Goal: Transaction & Acquisition: Purchase product/service

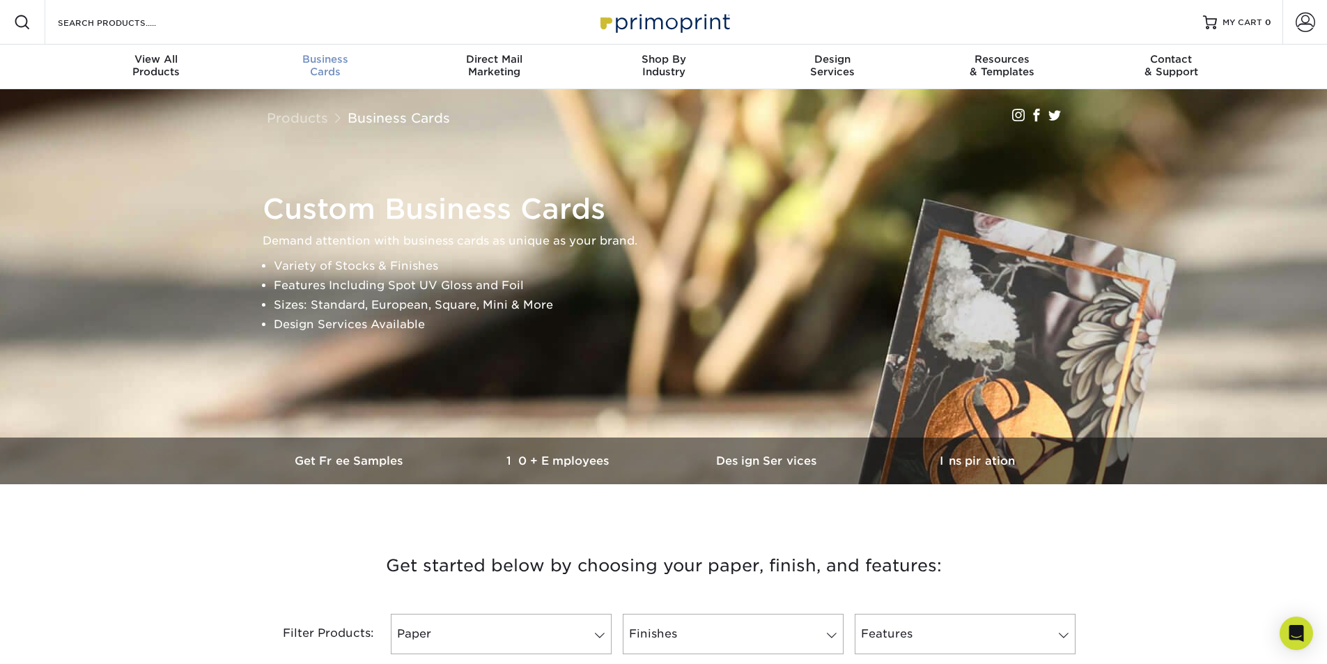
click at [320, 63] on span "Business" at bounding box center [324, 59] width 169 height 13
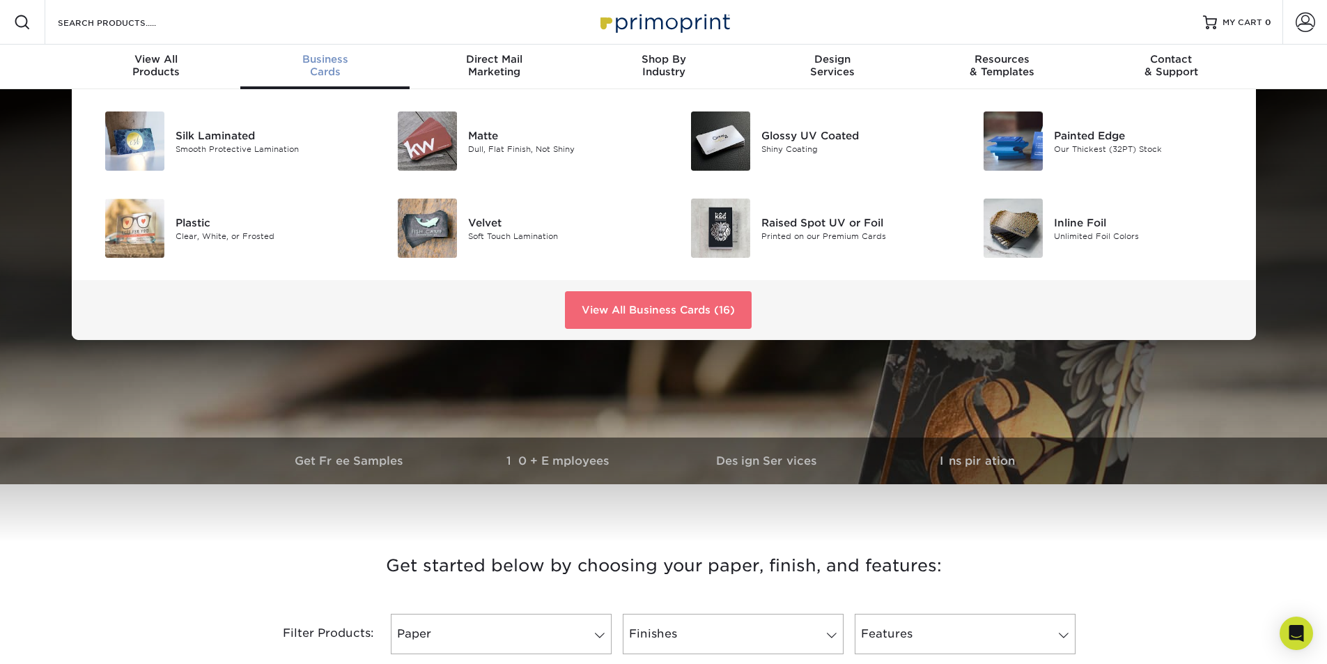
click at [641, 302] on link "View All Business Cards (16)" at bounding box center [658, 310] width 187 height 38
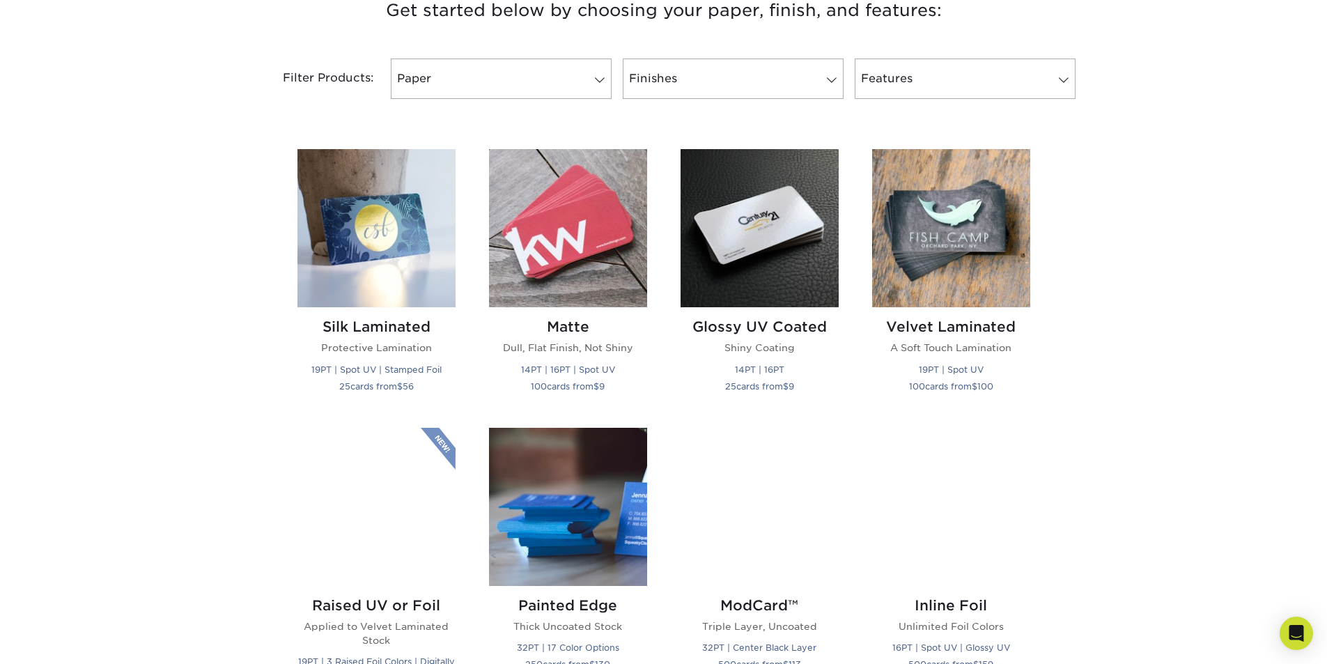
scroll to position [557, 0]
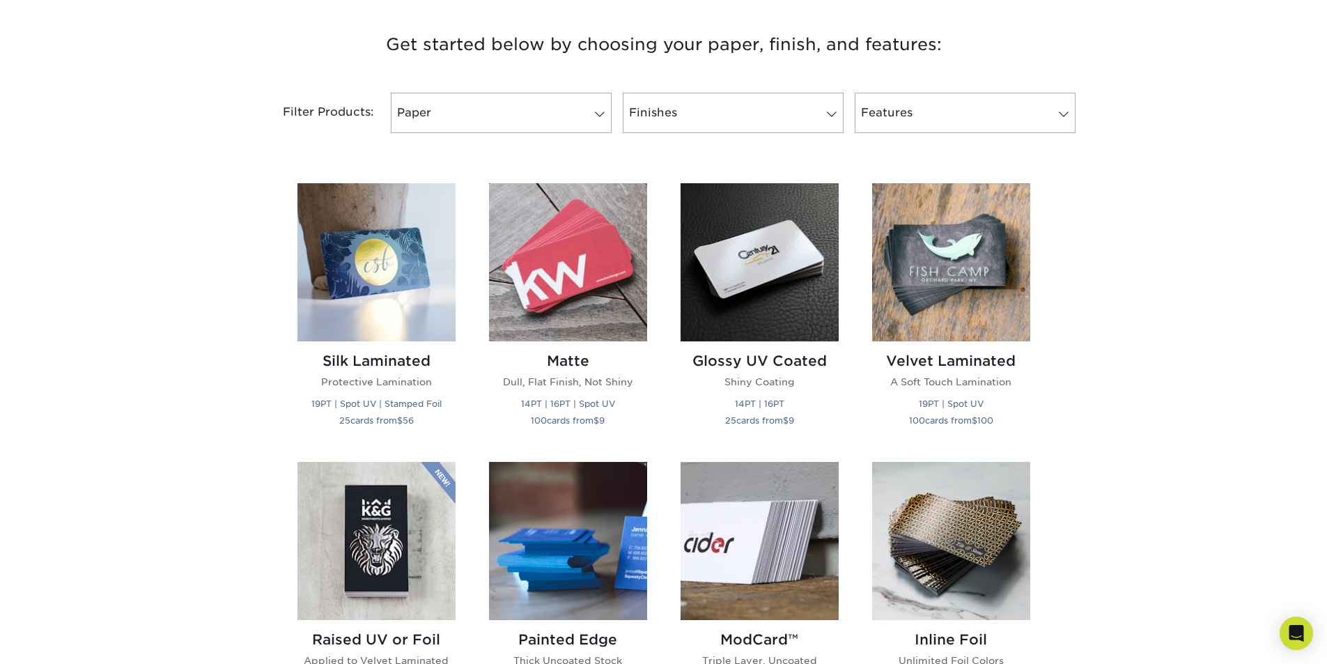
scroll to position [488, 0]
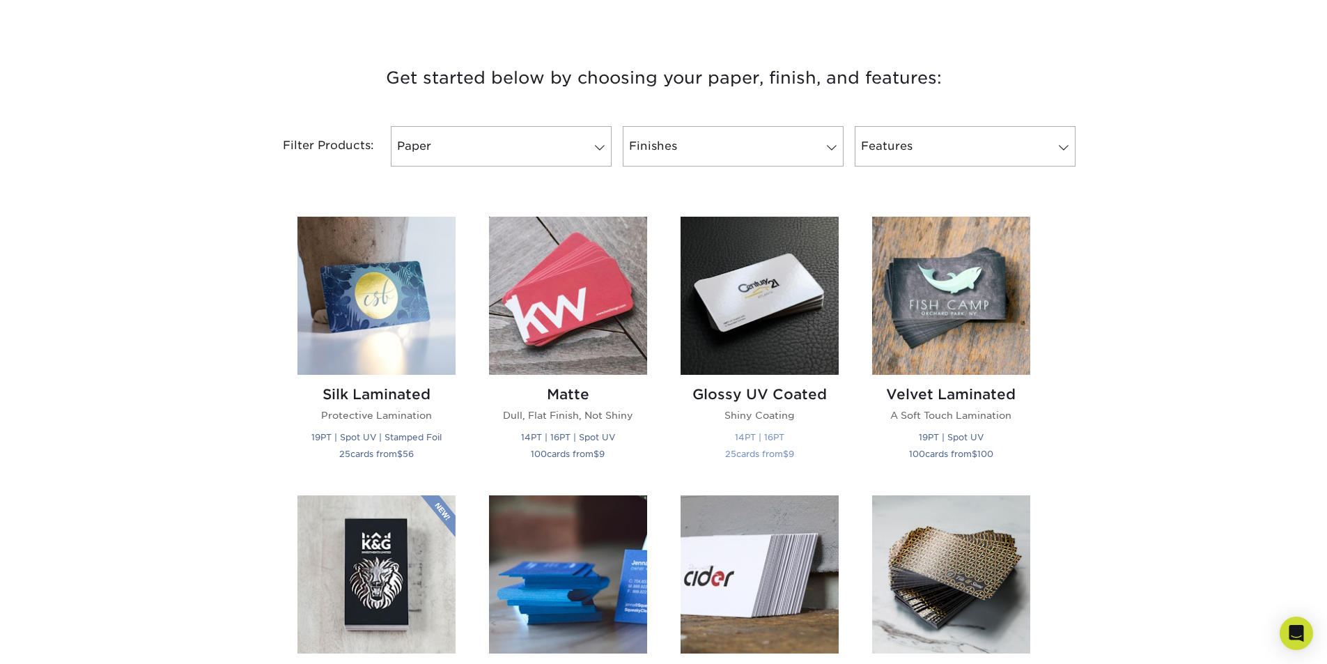
click at [743, 304] on img at bounding box center [759, 296] width 158 height 158
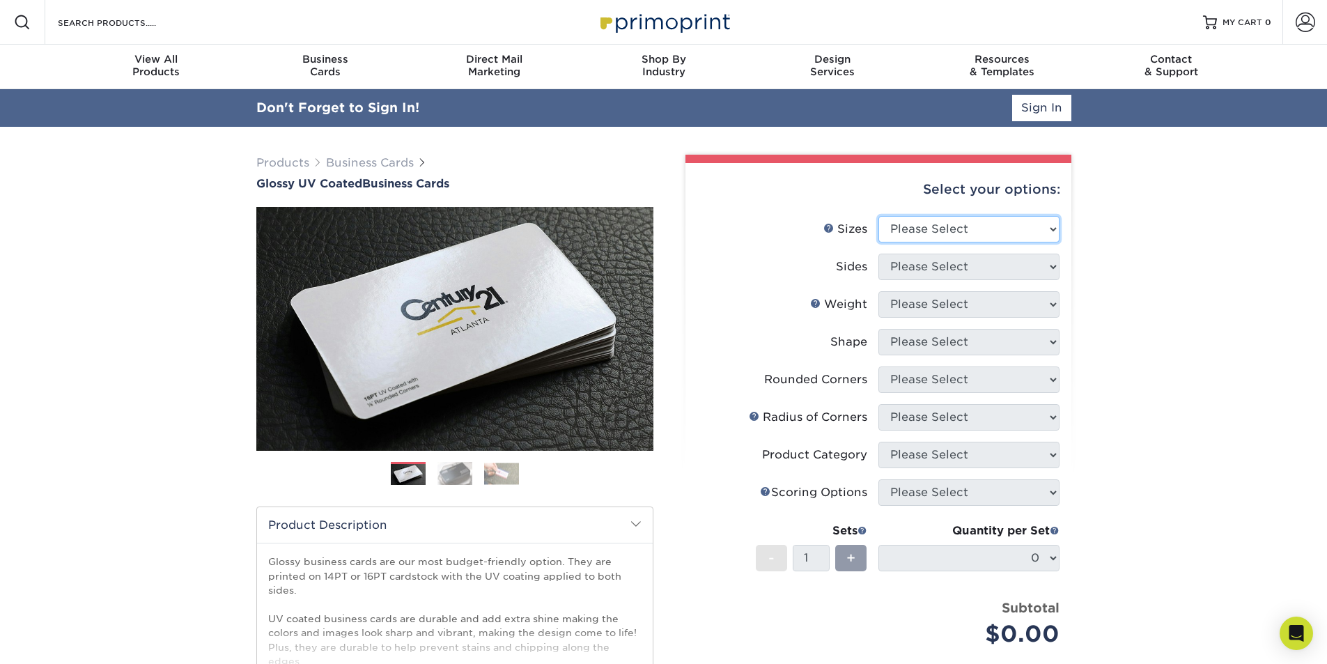
click at [920, 236] on select "Please Select 1.5" x 3.5" - Mini 1.75" x 3.5" - Mini 2" x 2" - Square 2" x 3" -…" at bounding box center [968, 229] width 181 height 26
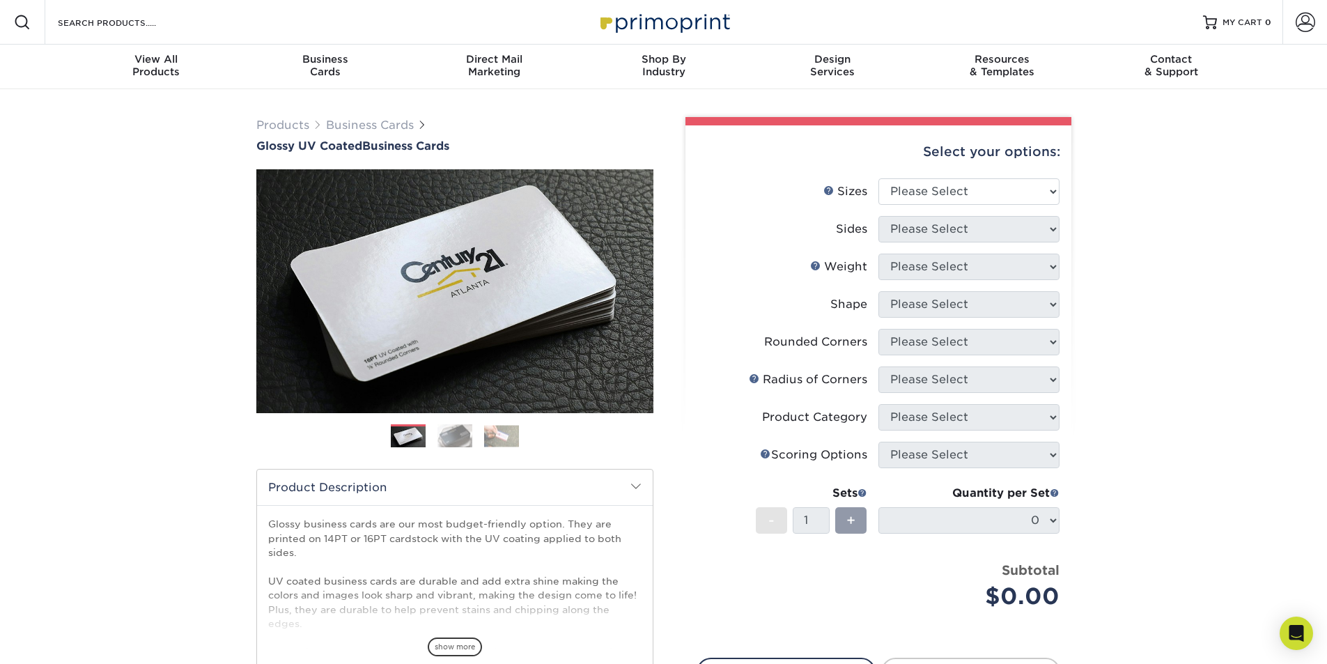
click at [445, 432] on img at bounding box center [454, 435] width 35 height 24
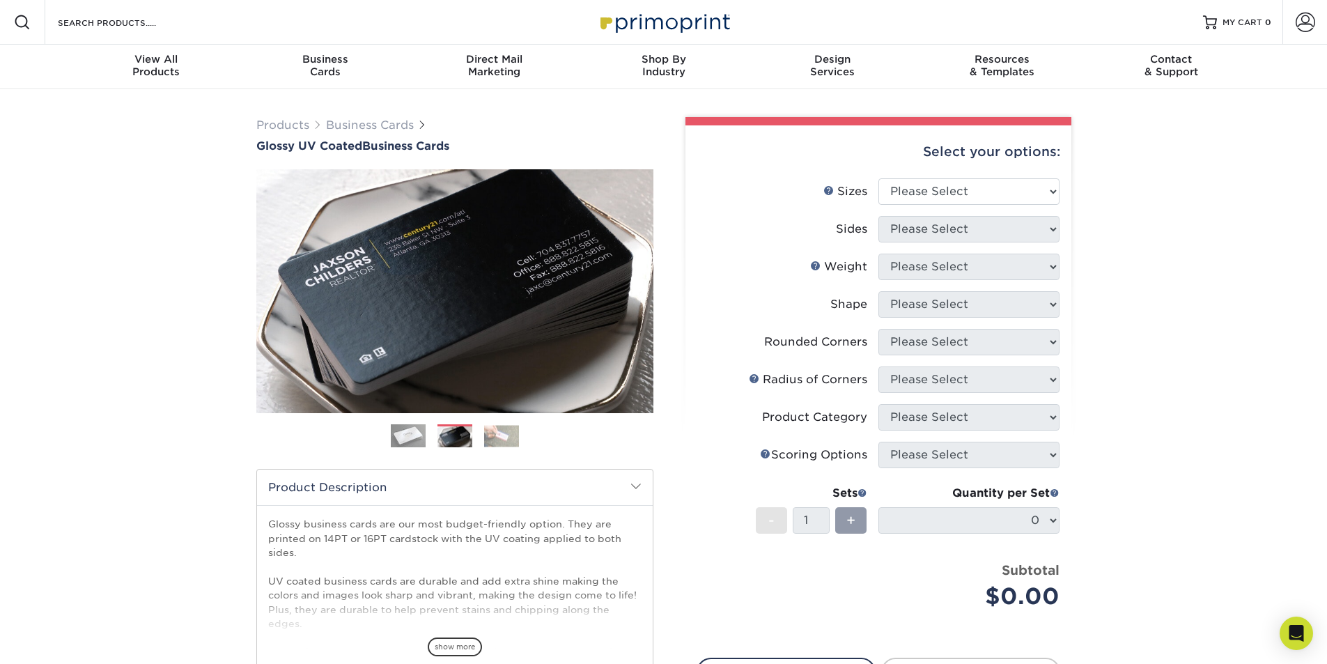
click at [501, 433] on img at bounding box center [501, 436] width 35 height 22
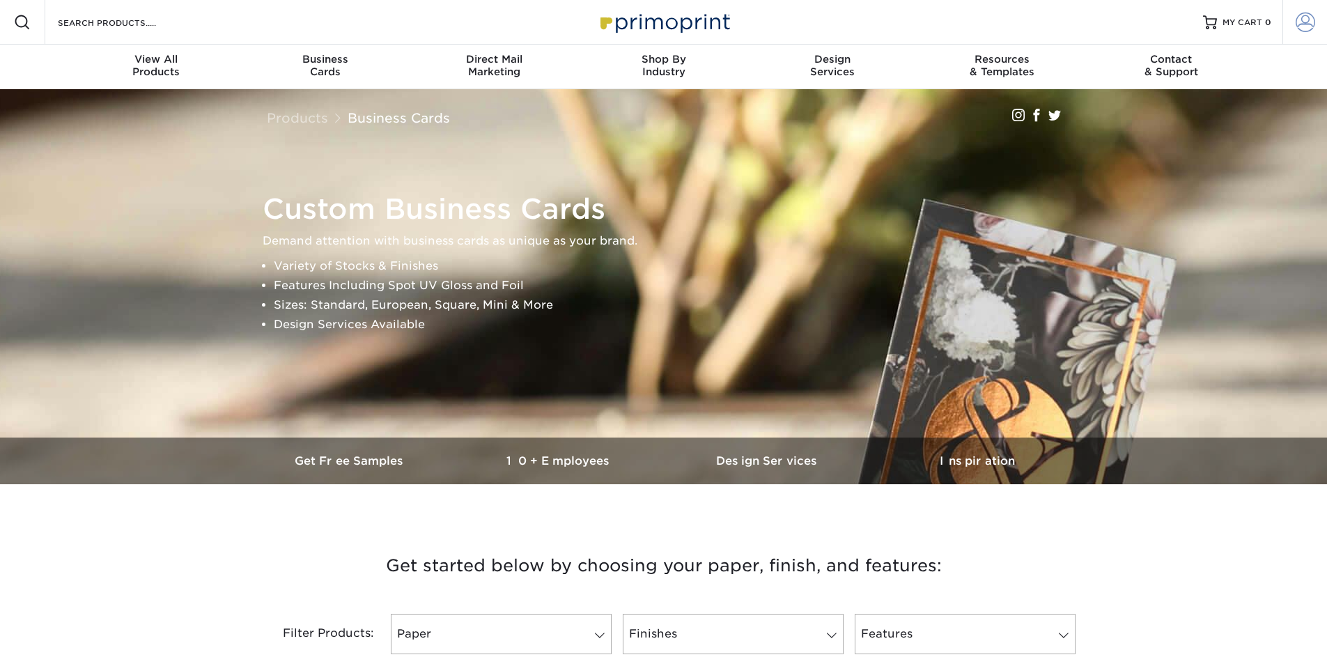
click at [1302, 29] on span at bounding box center [1305, 23] width 20 height 20
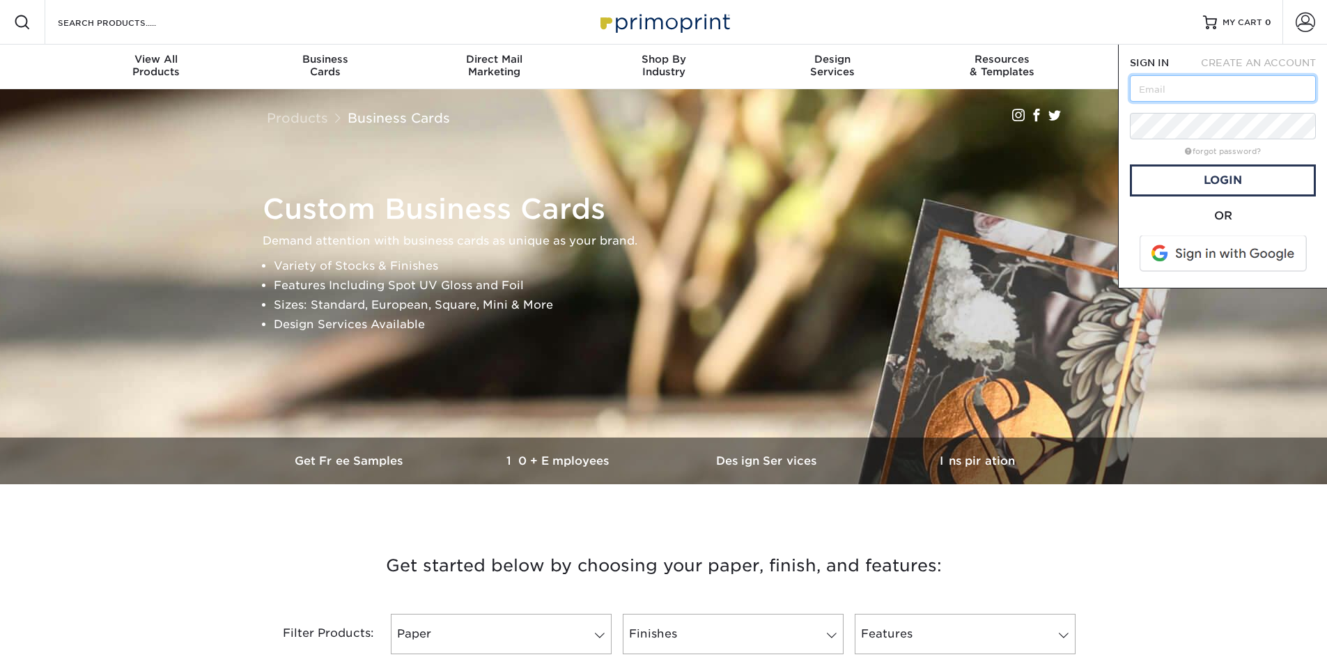
click at [1171, 86] on input "text" at bounding box center [1223, 88] width 186 height 26
click at [1164, 83] on input "text" at bounding box center [1223, 88] width 186 height 26
type input "eric@commercialgraphicsandsignage.com"
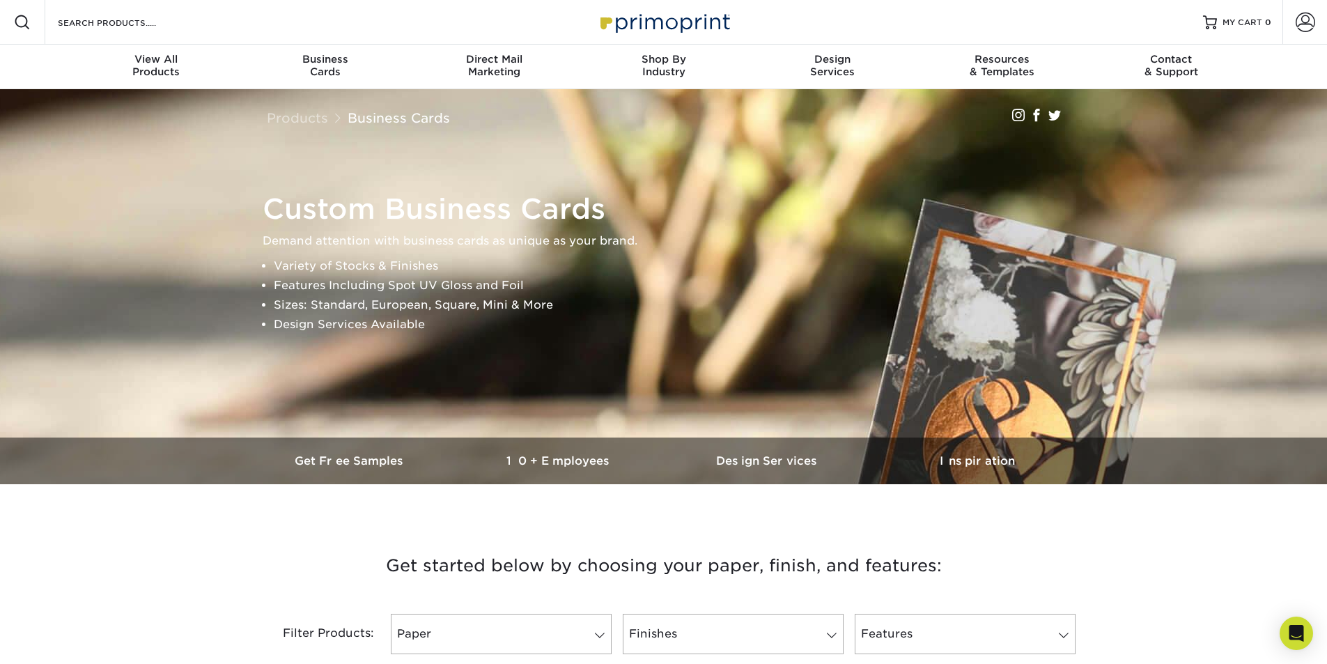
click at [671, 26] on img at bounding box center [663, 22] width 139 height 30
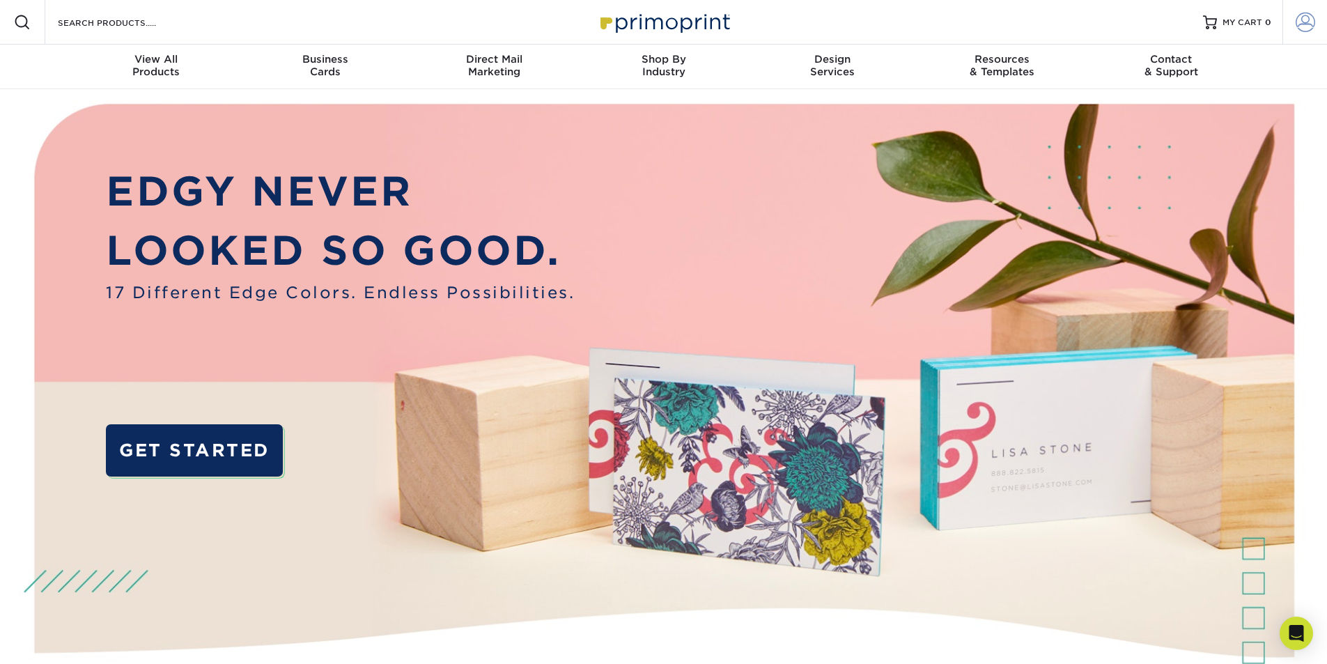
click at [1307, 20] on span at bounding box center [1305, 23] width 20 height 20
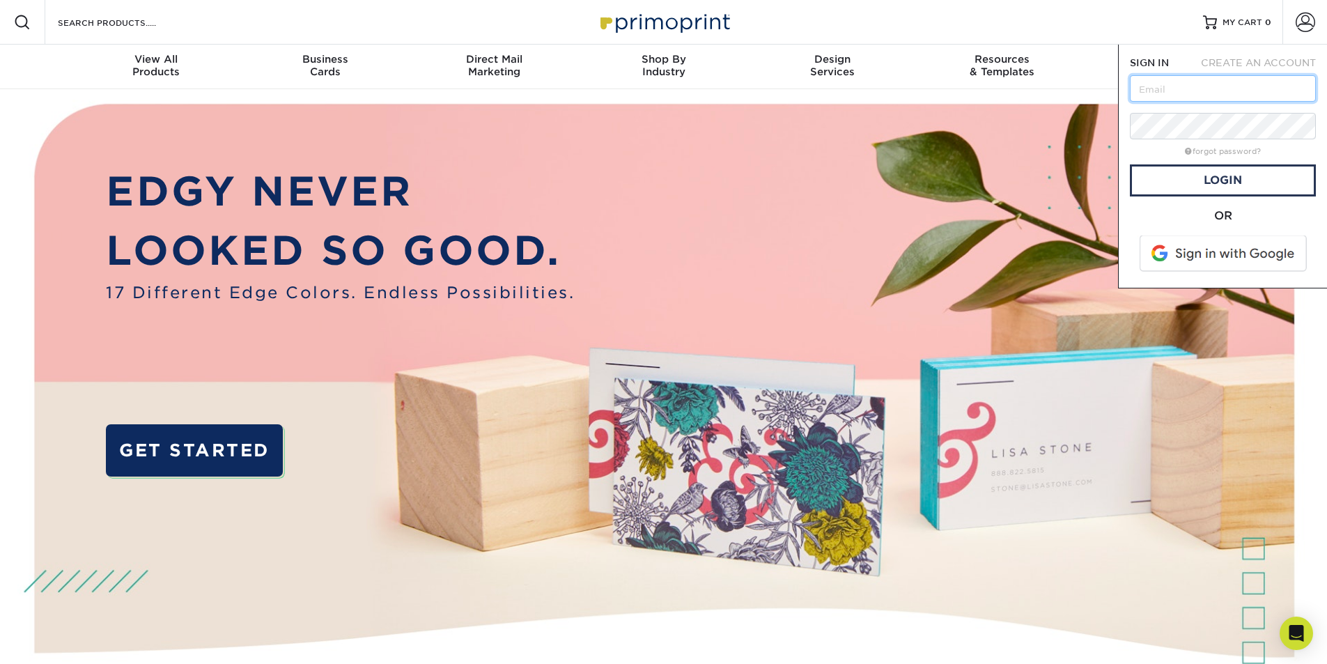
click at [1193, 96] on input "text" at bounding box center [1223, 88] width 186 height 26
type input "[PERSON_NAME][EMAIL_ADDRESS][DOMAIN_NAME]"
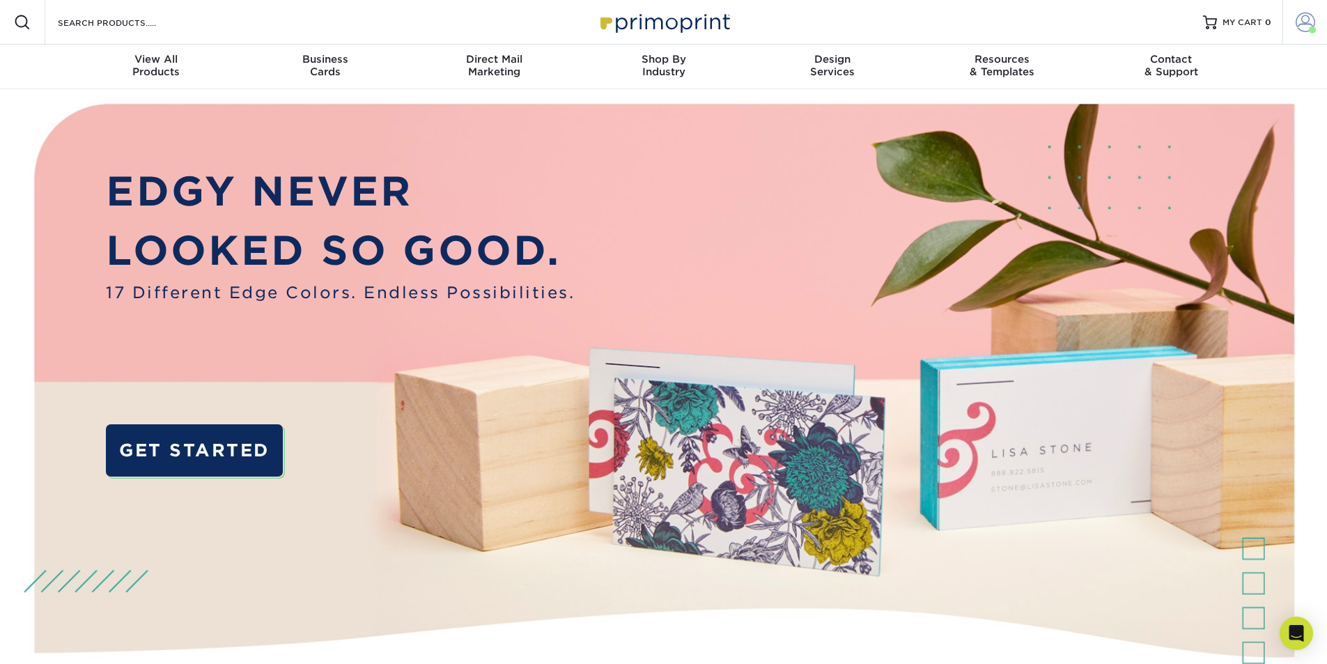
click at [1304, 29] on span at bounding box center [1305, 23] width 20 height 20
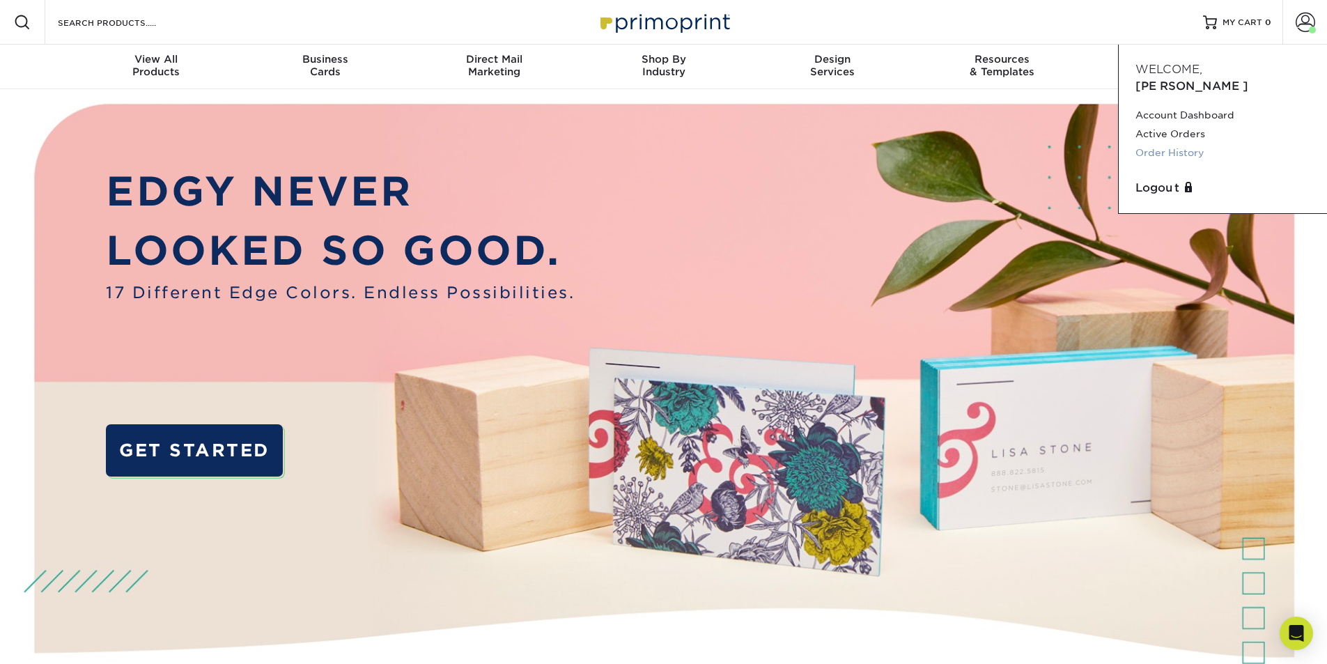
click at [1162, 143] on link "Order History" at bounding box center [1222, 152] width 175 height 19
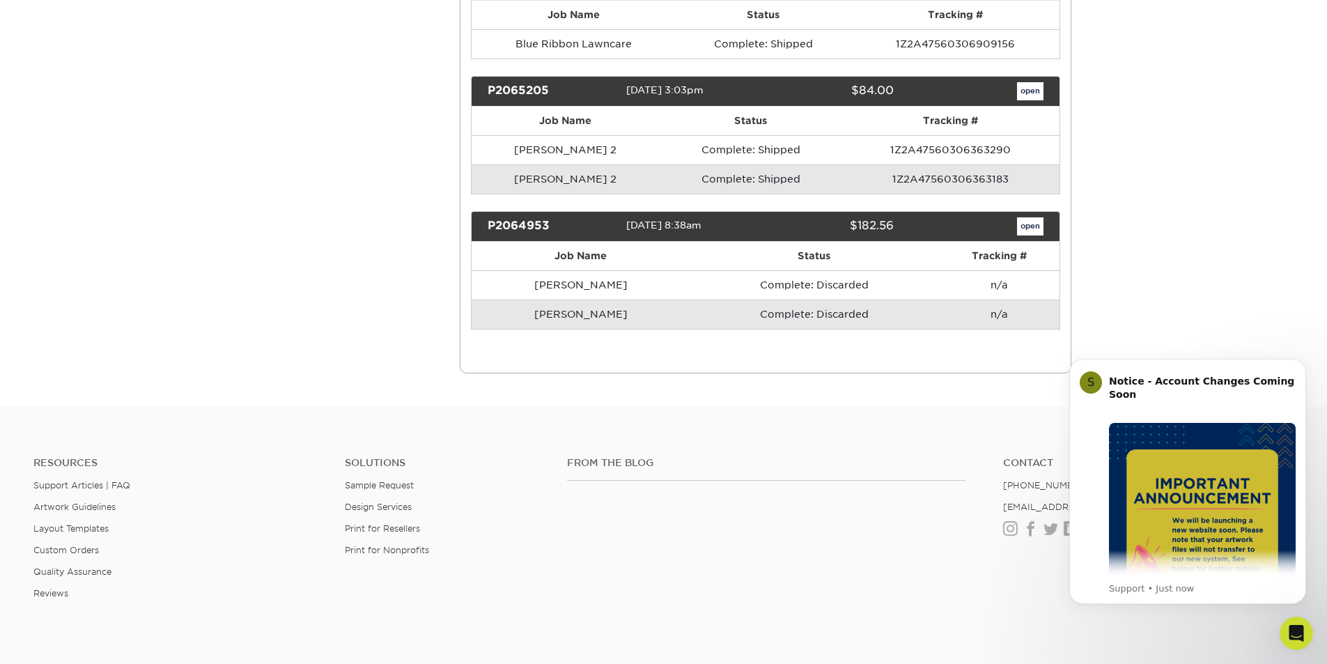
scroll to position [5063, 0]
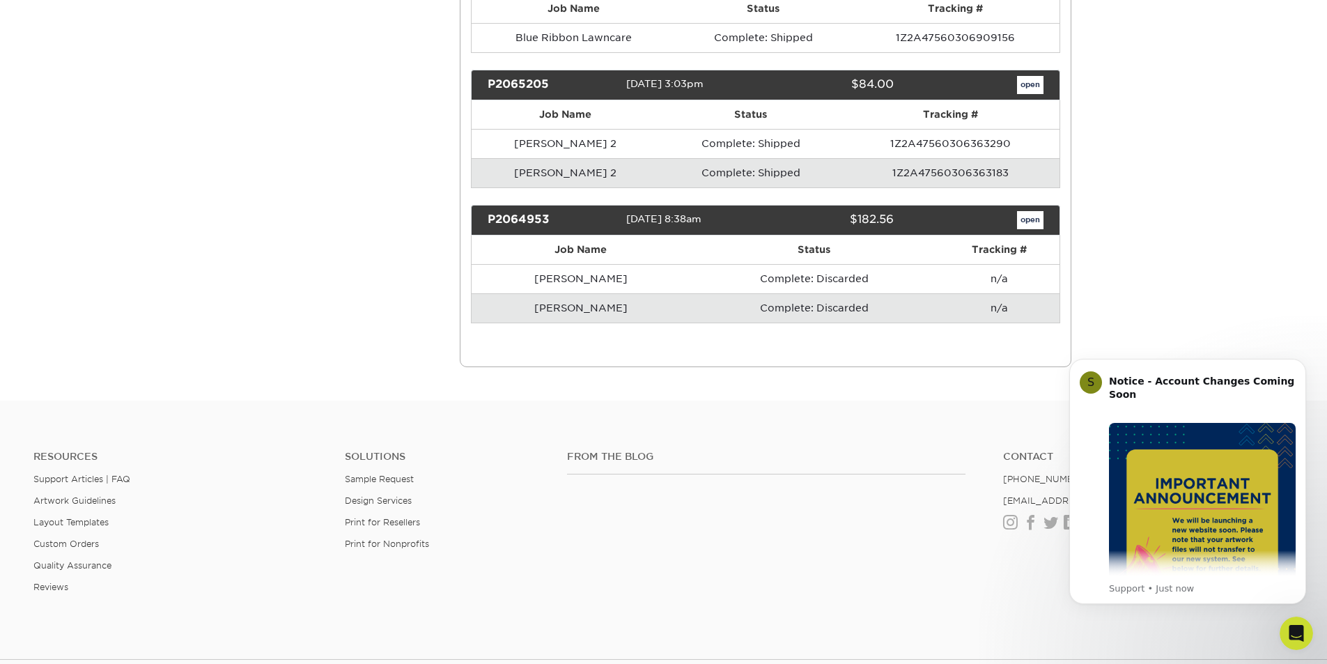
drag, startPoint x: 1332, startPoint y: 55, endPoint x: 267, endPoint y: 213, distance: 1076.5
click at [1300, 364] on icon "Dismiss notification" at bounding box center [1301, 362] width 5 height 5
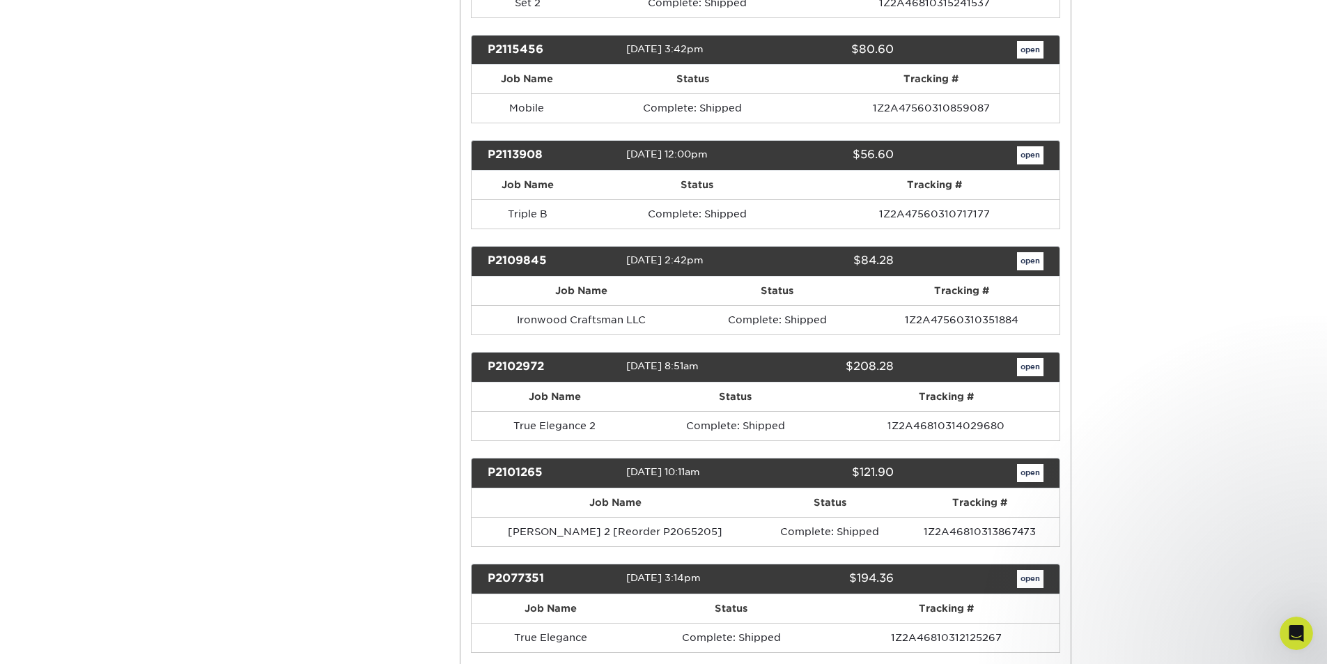
scroll to position [4227, 0]
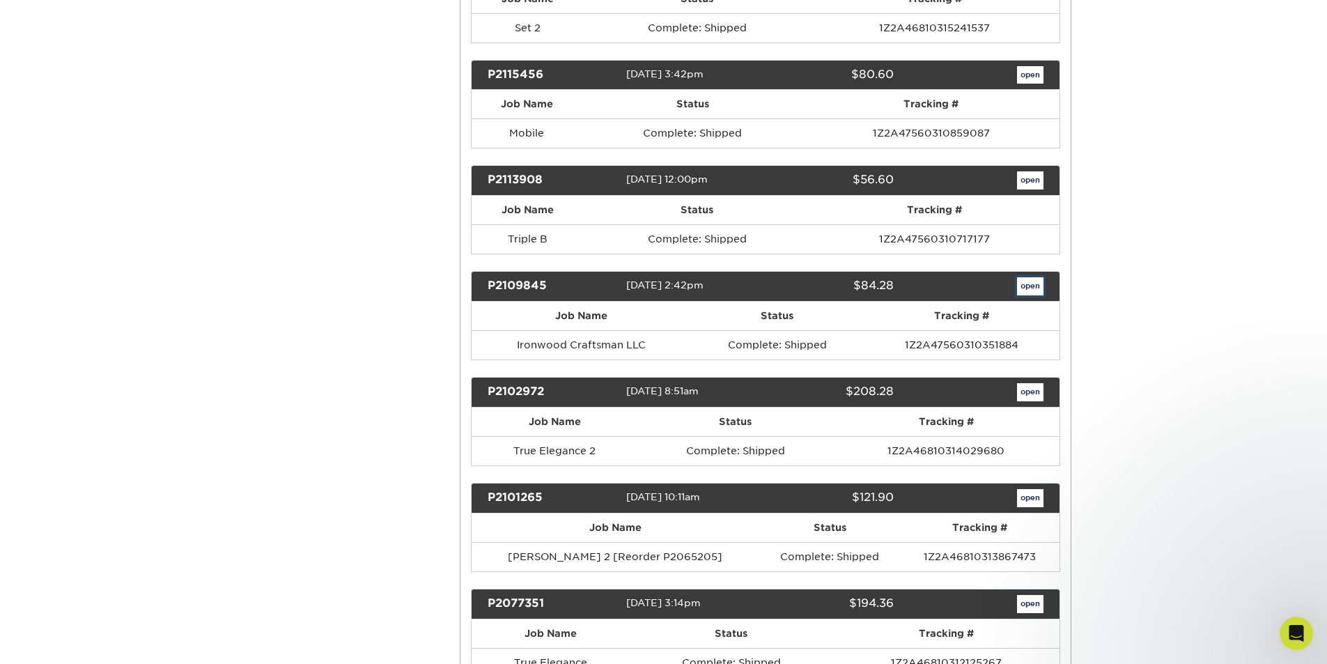
click at [1039, 295] on link "open" at bounding box center [1030, 286] width 26 height 18
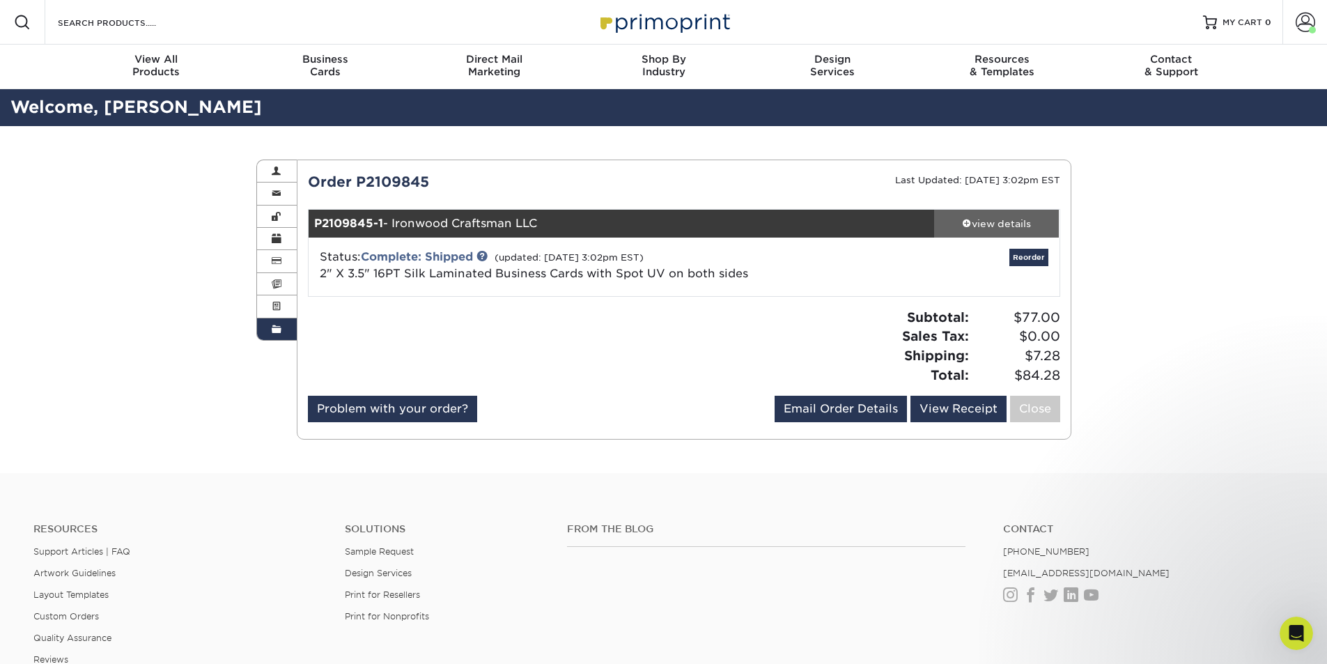
click at [1010, 225] on div "view details" at bounding box center [996, 224] width 125 height 14
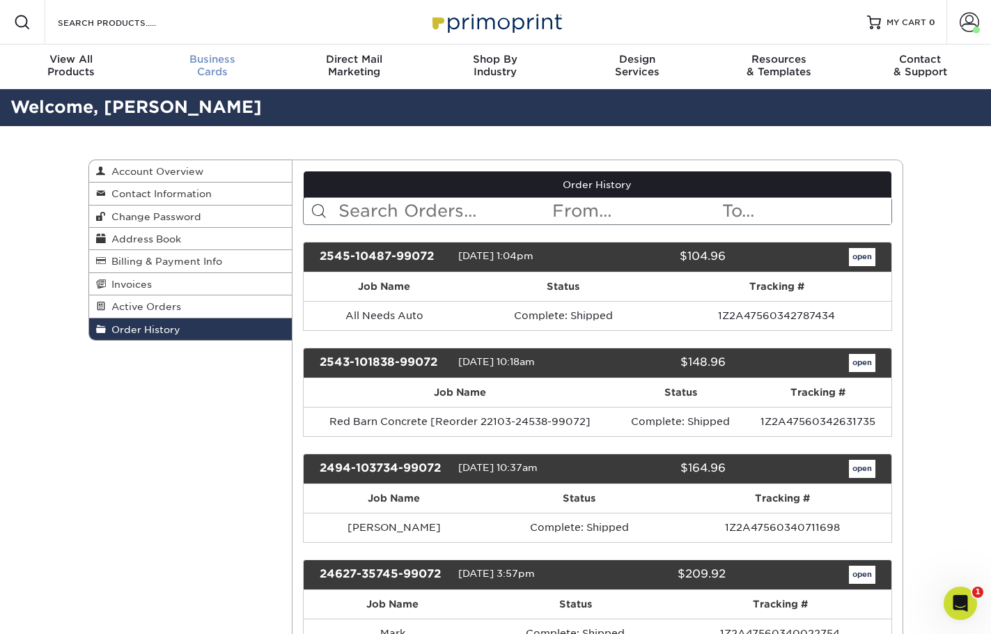
click at [203, 68] on div "Business Cards" at bounding box center [211, 65] width 141 height 25
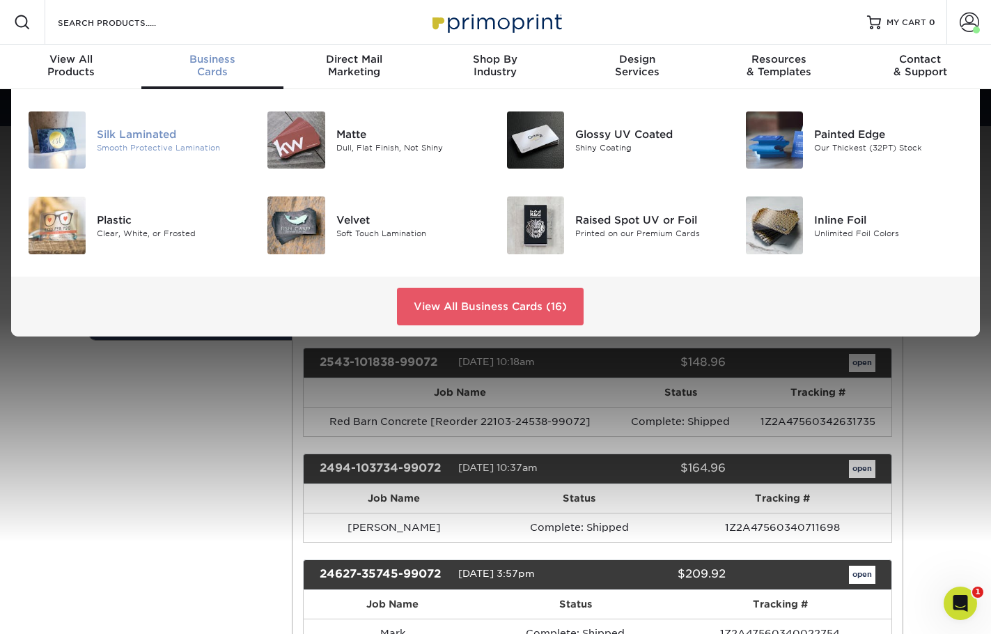
click at [130, 141] on div "Silk Laminated" at bounding box center [171, 134] width 149 height 15
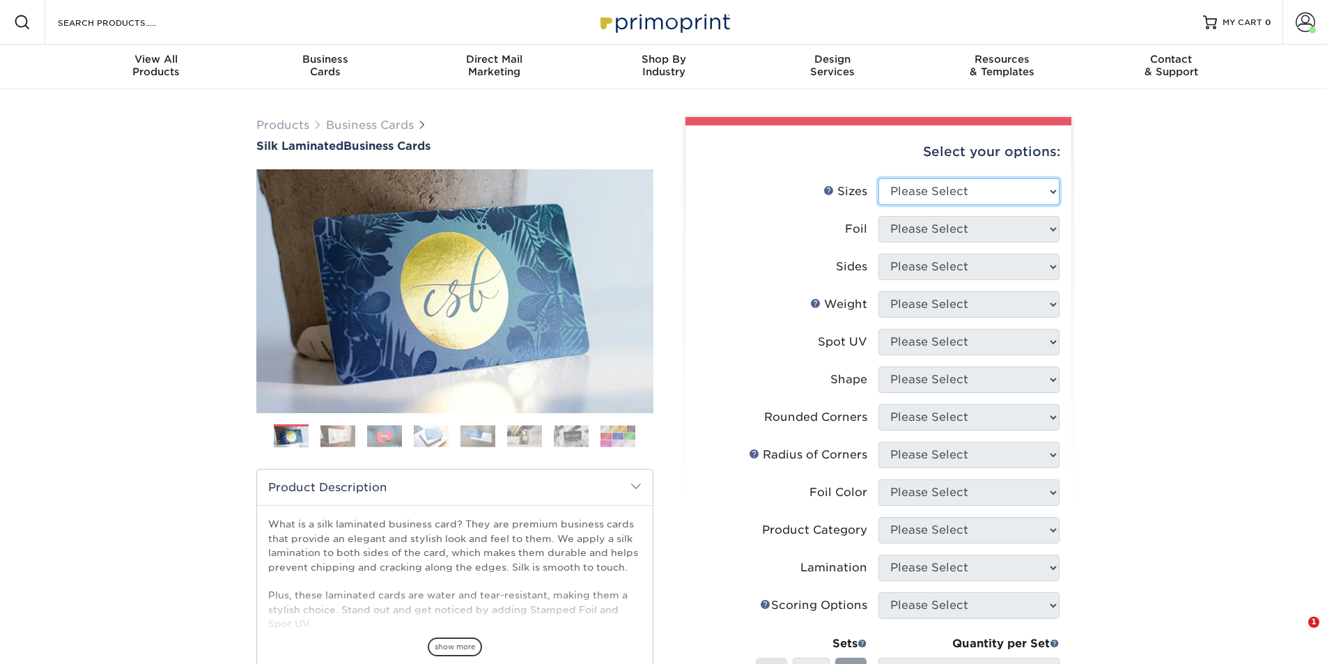
click at [988, 183] on select "Please Select 1.5" x 3.5" - Mini 1.75" x 3.5" - Mini 2" x 2" - Square 2" x 3" -…" at bounding box center [968, 191] width 181 height 26
select select "2.00x3.50"
click at [878, 178] on select "Please Select 1.5" x 3.5" - Mini 1.75" x 3.5" - Mini 2" x 2" - Square 2" x 3" -…" at bounding box center [968, 191] width 181 height 26
click at [922, 221] on select "Please Select Yes No" at bounding box center [968, 229] width 181 height 26
select select "0"
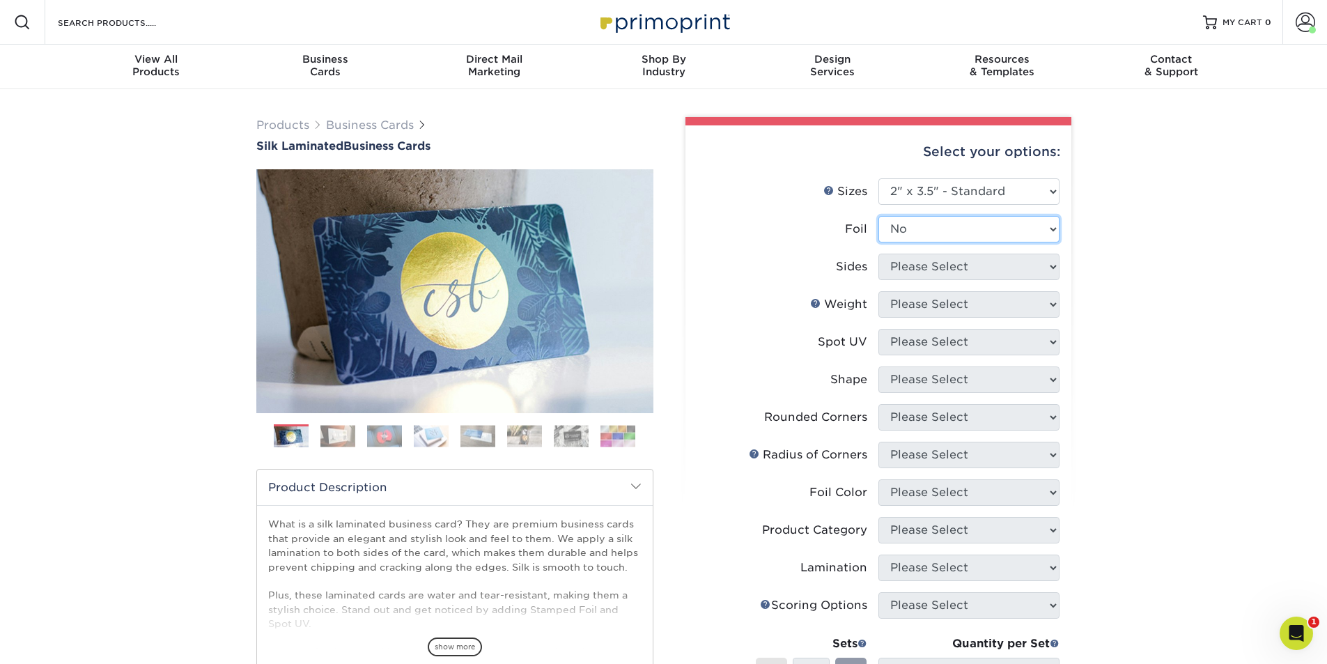
click at [878, 216] on select "Please Select Yes No" at bounding box center [968, 229] width 181 height 26
click at [937, 268] on select "Please Select Print Both Sides Print Front Only" at bounding box center [968, 267] width 181 height 26
select select "13abbda7-1d64-4f25-8bb2-c179b224825d"
click at [878, 254] on select "Please Select Print Both Sides Print Front Only" at bounding box center [968, 267] width 181 height 26
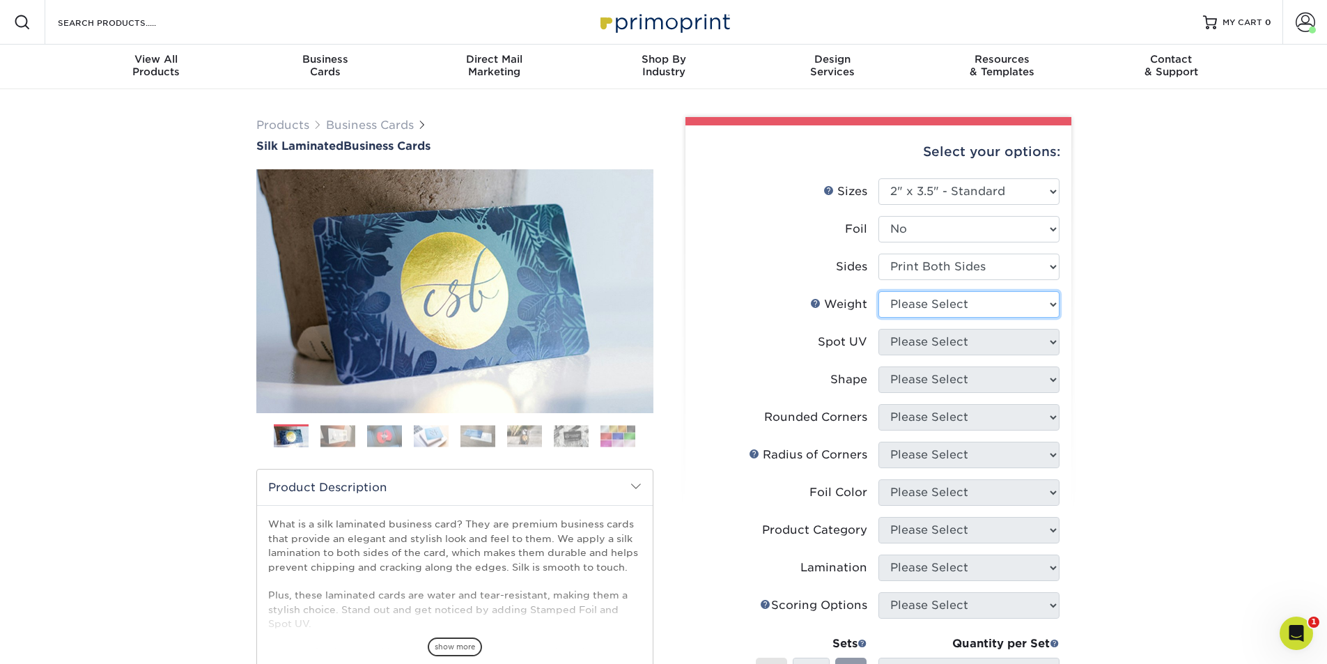
click at [912, 306] on select "Please Select 16PT" at bounding box center [968, 304] width 181 height 26
select select "16PT"
click at [878, 291] on select "Please Select 16PT" at bounding box center [968, 304] width 181 height 26
click at [916, 345] on select "Please Select No Spot UV Front and Back (Both Sides) Front Only Back Only" at bounding box center [968, 342] width 181 height 26
select select "0"
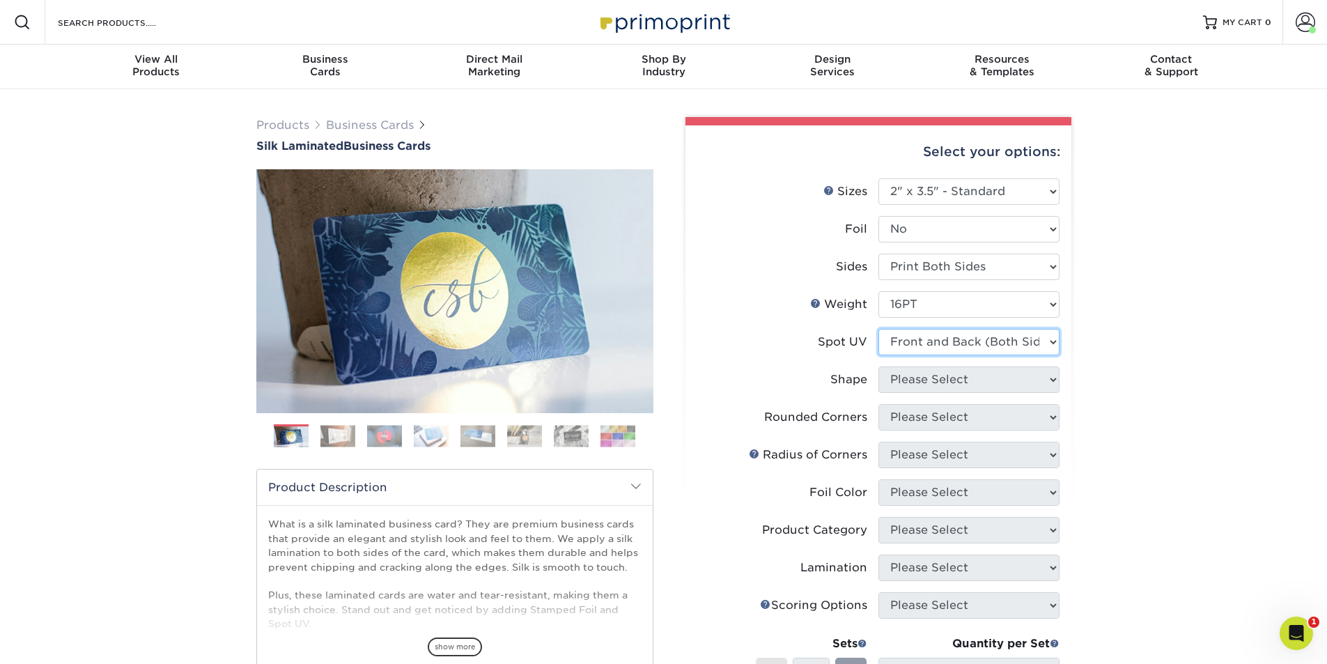
click at [878, 329] on select "Please Select No Spot UV Front and Back (Both Sides) Front Only Back Only" at bounding box center [968, 342] width 181 height 26
click at [900, 382] on select "Please Select Standard" at bounding box center [968, 379] width 181 height 26
select select "standard"
click at [878, 366] on select "Please Select Standard" at bounding box center [968, 379] width 181 height 26
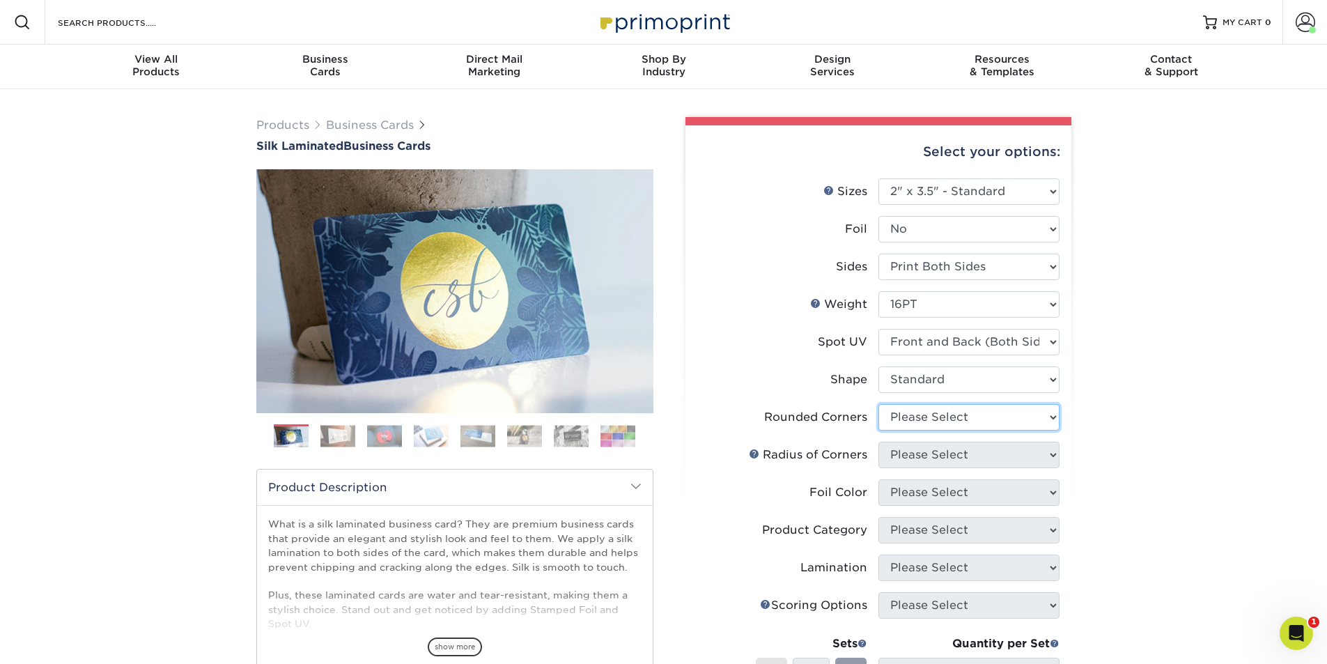
click at [891, 422] on select "Please Select Yes - Round 2 Corners Yes - Round 4 Corners No" at bounding box center [968, 417] width 181 height 26
select select "0"
click at [878, 404] on select "Please Select Yes - Round 2 Corners Yes - Round 4 Corners No" at bounding box center [968, 417] width 181 height 26
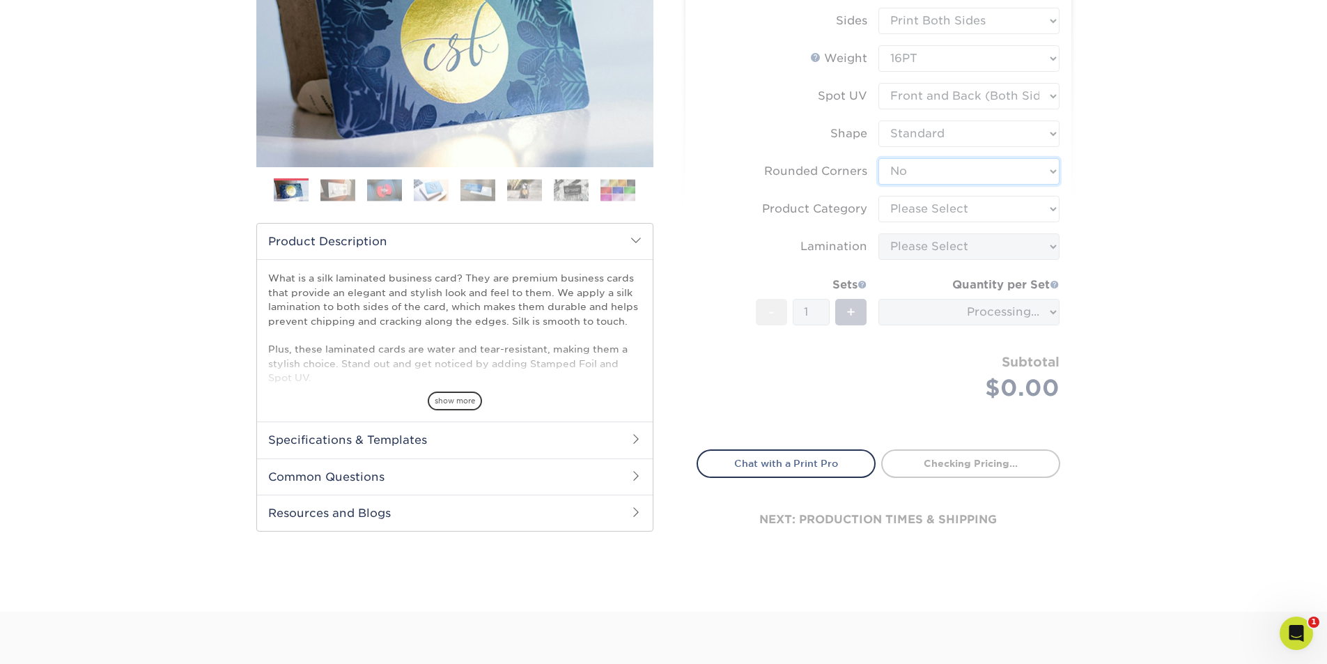
scroll to position [209, 0]
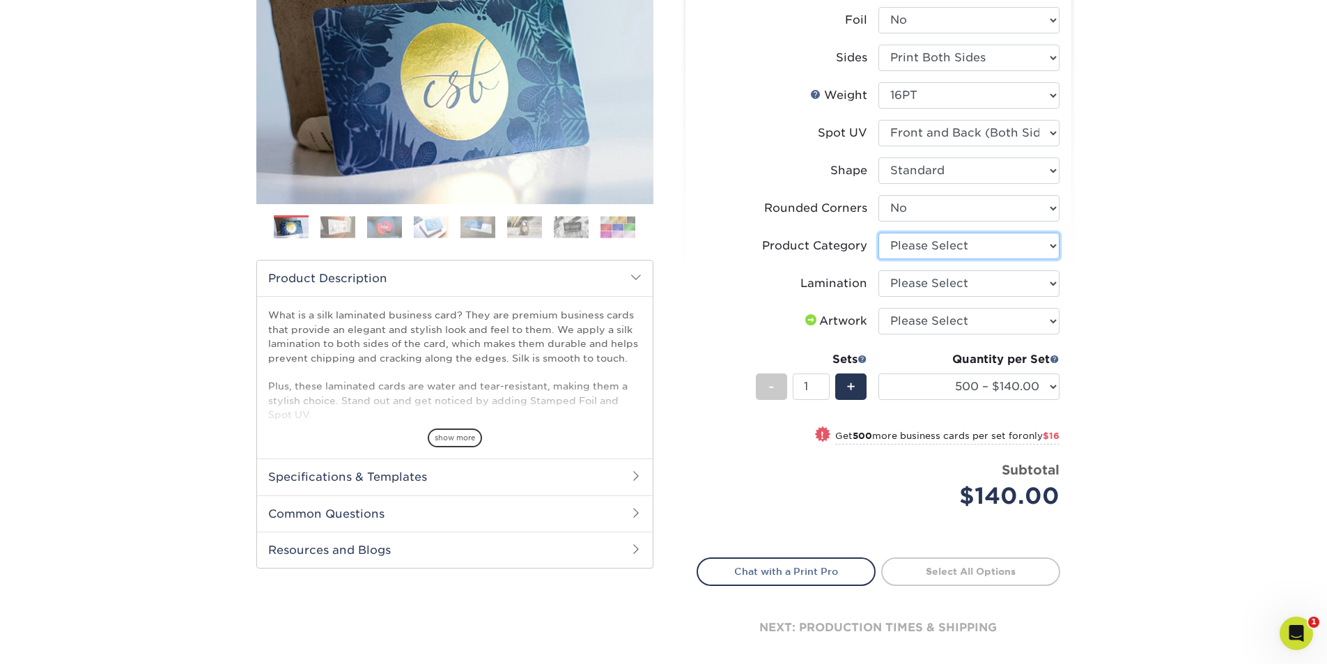
click at [955, 242] on select "Please Select Business Cards" at bounding box center [968, 246] width 181 height 26
select select "3b5148f1-0588-4f88-a218-97bcfdce65c1"
click at [878, 233] on select "Please Select Business Cards" at bounding box center [968, 246] width 181 height 26
click at [916, 291] on select "Please Select Silk" at bounding box center [968, 283] width 181 height 26
select select "ccacb42f-45f7-42d3-bbd3-7c8421cf37f0"
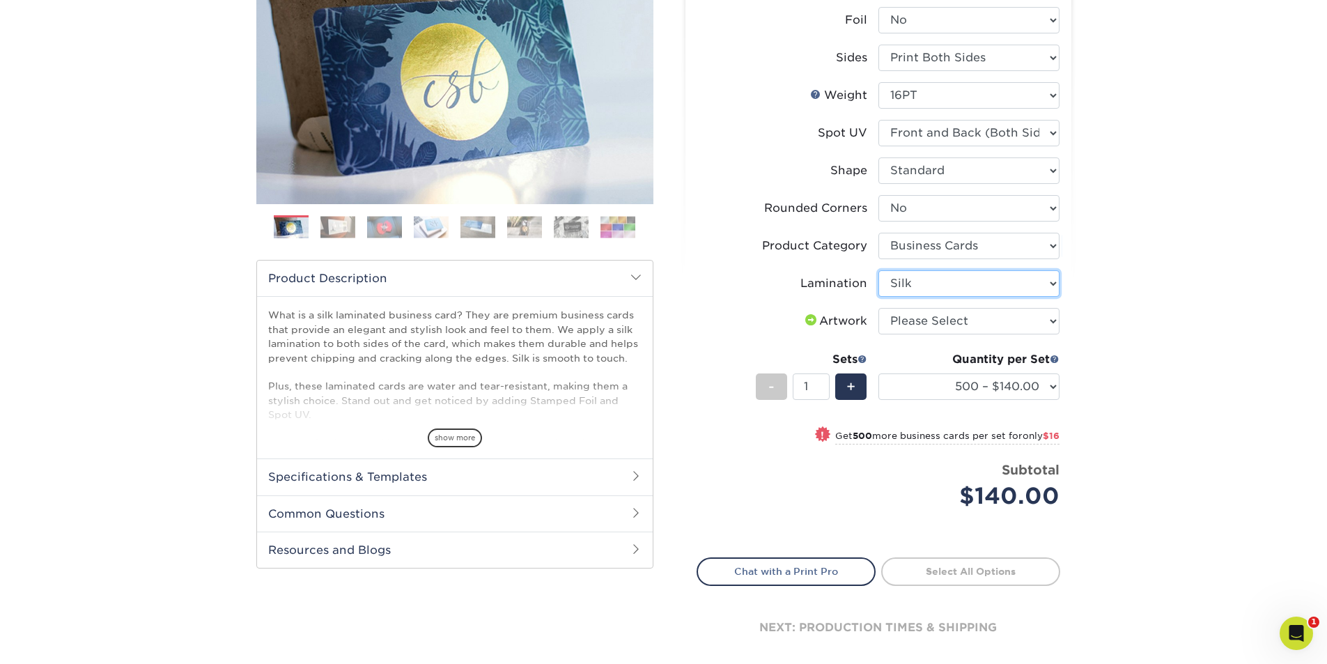
click at [878, 270] on select "Please Select Silk" at bounding box center [968, 283] width 181 height 26
click at [914, 325] on select "Please Select I will upload files I need a design - $100" at bounding box center [968, 321] width 181 height 26
select select "upload"
click at [878, 308] on select "Please Select I will upload files I need a design - $100" at bounding box center [968, 321] width 181 height 26
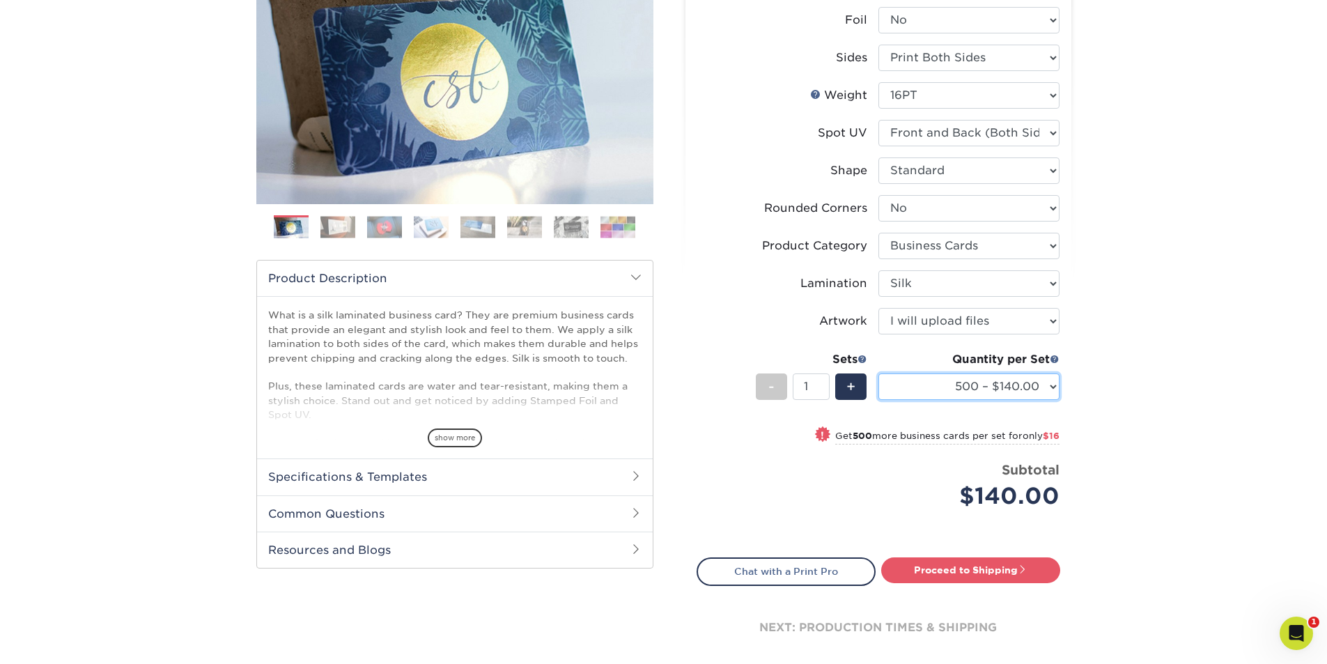
click at [1055, 385] on select "500 – $140.00 1000 – $156.00 2500 – $383.00 5000 – $642.00 10000 – $1156.00" at bounding box center [968, 386] width 181 height 26
click at [1127, 361] on div "Products Business Cards Silk Laminated Business Cards Previous Next" at bounding box center [663, 299] width 1327 height 839
click at [979, 570] on link "Proceed to Shipping" at bounding box center [970, 569] width 179 height 25
type input "Set 1"
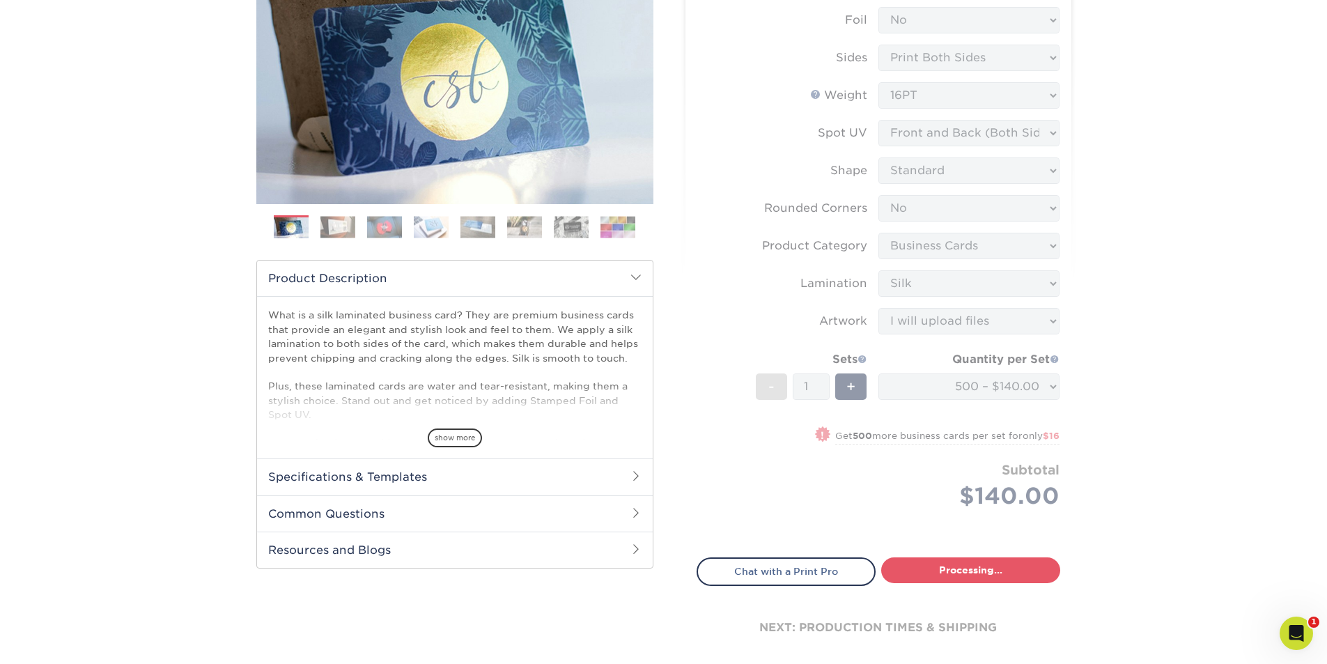
select select "a02e7c76-bdf4-4cc9-8b1d-1aa03151ab1e"
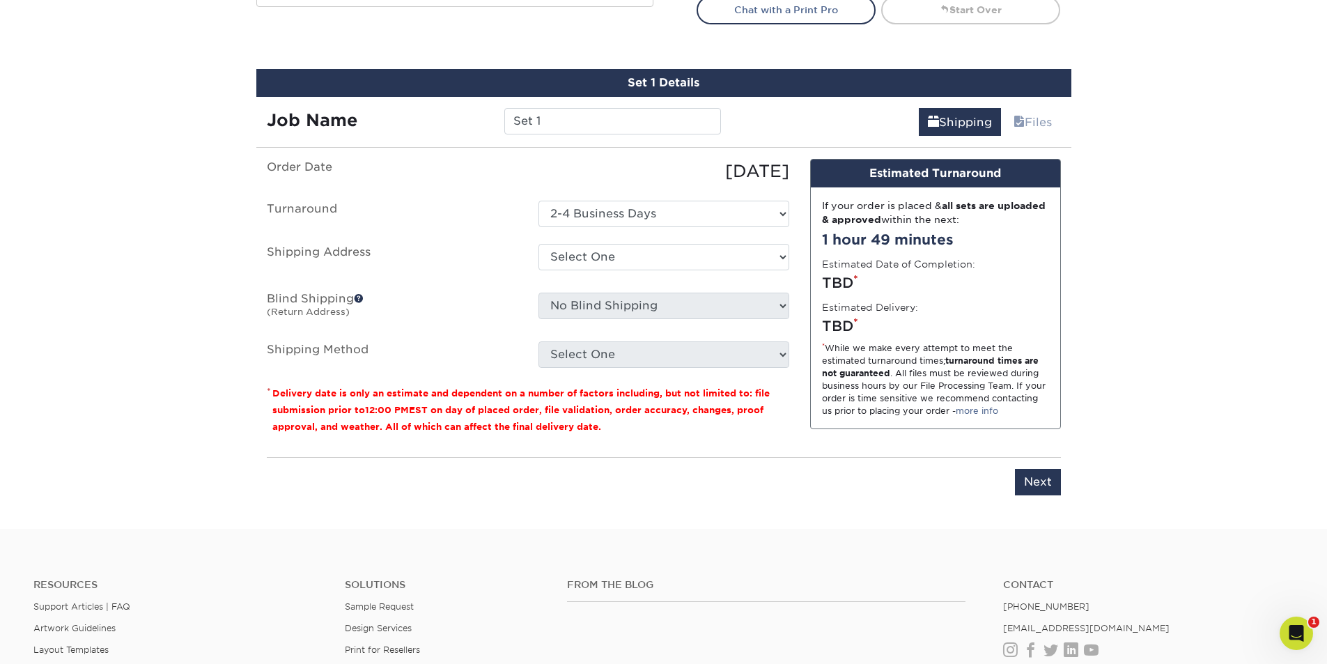
scroll to position [804, 0]
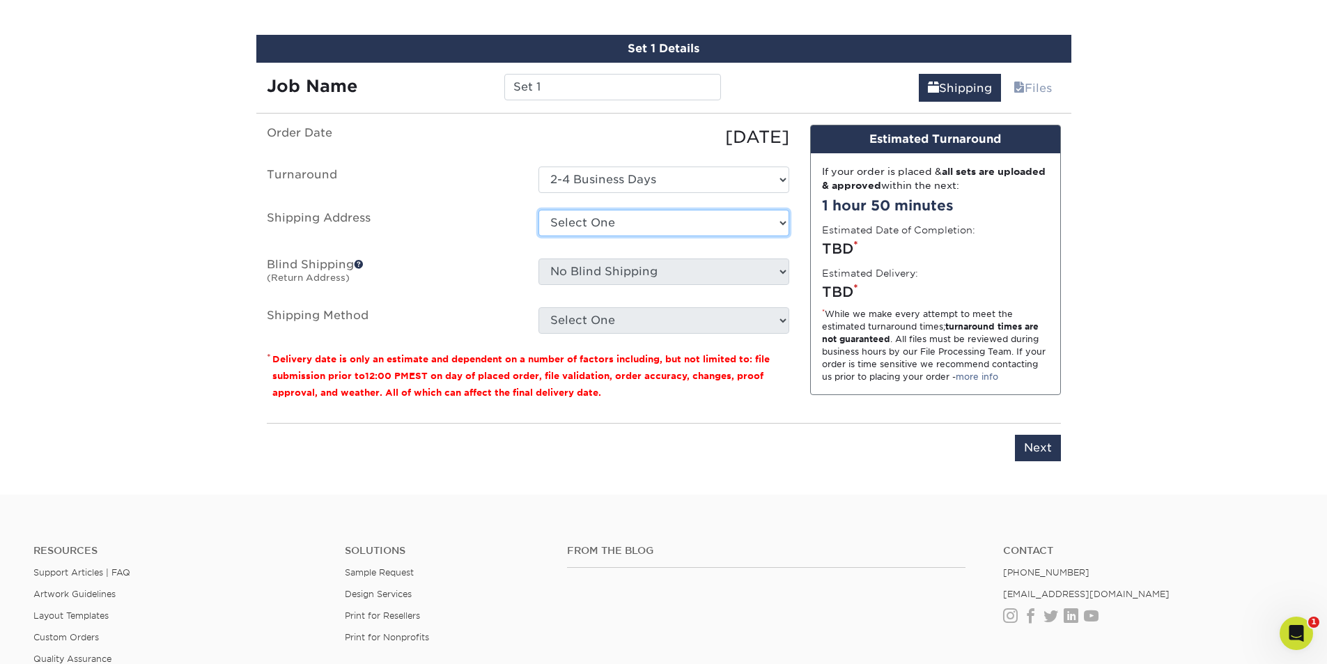
click at [597, 231] on select "Select One [PERSON_NAME] + Add New Address" at bounding box center [663, 223] width 251 height 26
select select "65196"
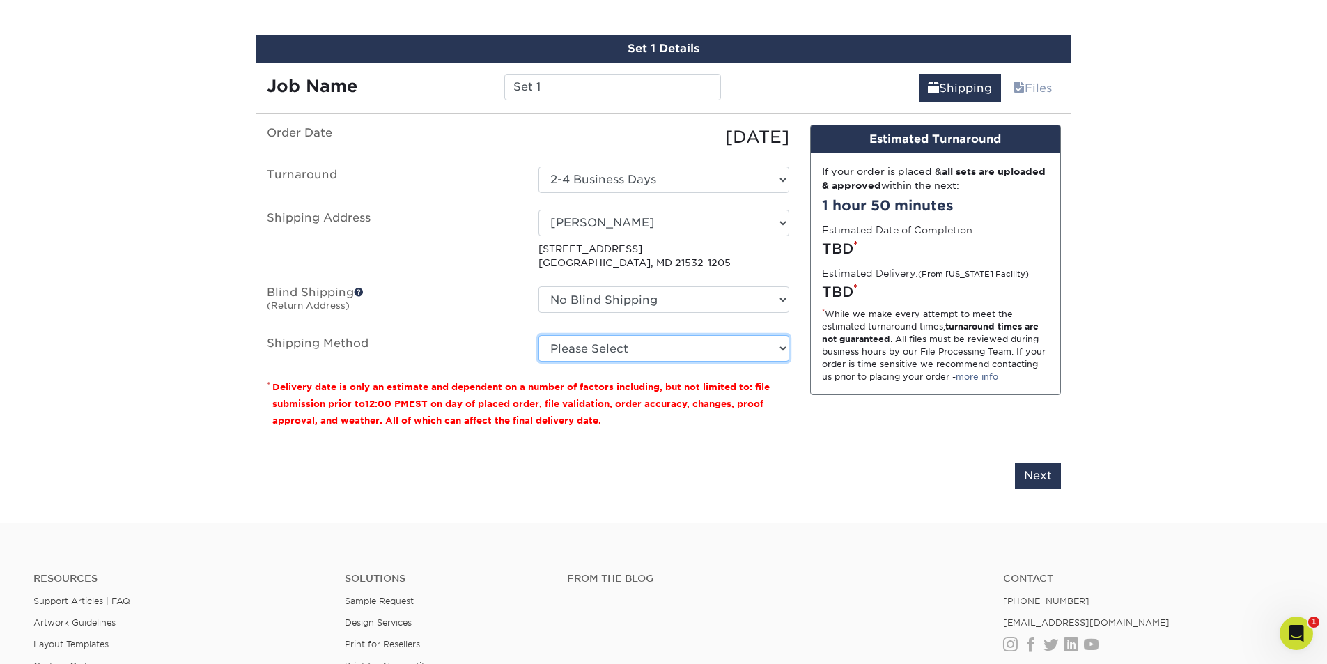
click at [639, 340] on select "Please Select Ground Shipping (+$8.96) 3 Day Shipping Service (+$24.92) 2 Day A…" at bounding box center [663, 348] width 251 height 26
select select "03"
click at [538, 335] on select "Please Select Ground Shipping (+$8.96) 3 Day Shipping Service (+$24.92) 2 Day A…" at bounding box center [663, 348] width 251 height 26
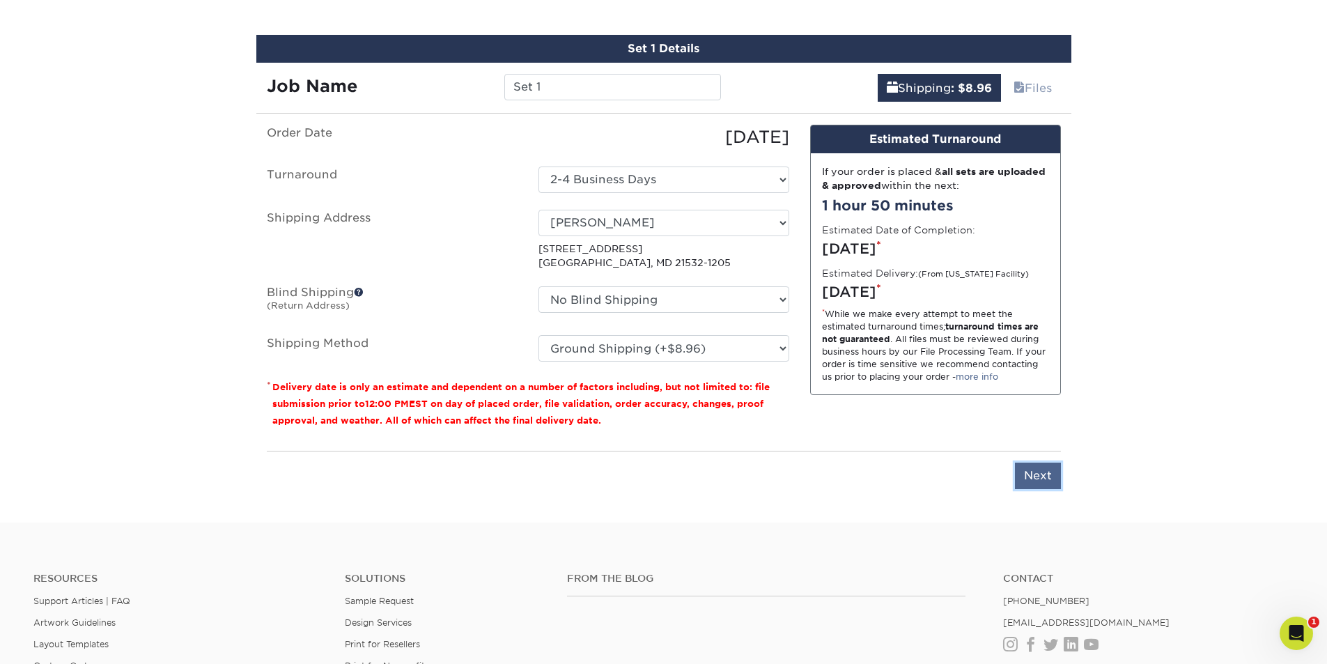
click at [1045, 478] on input "Next" at bounding box center [1038, 475] width 46 height 26
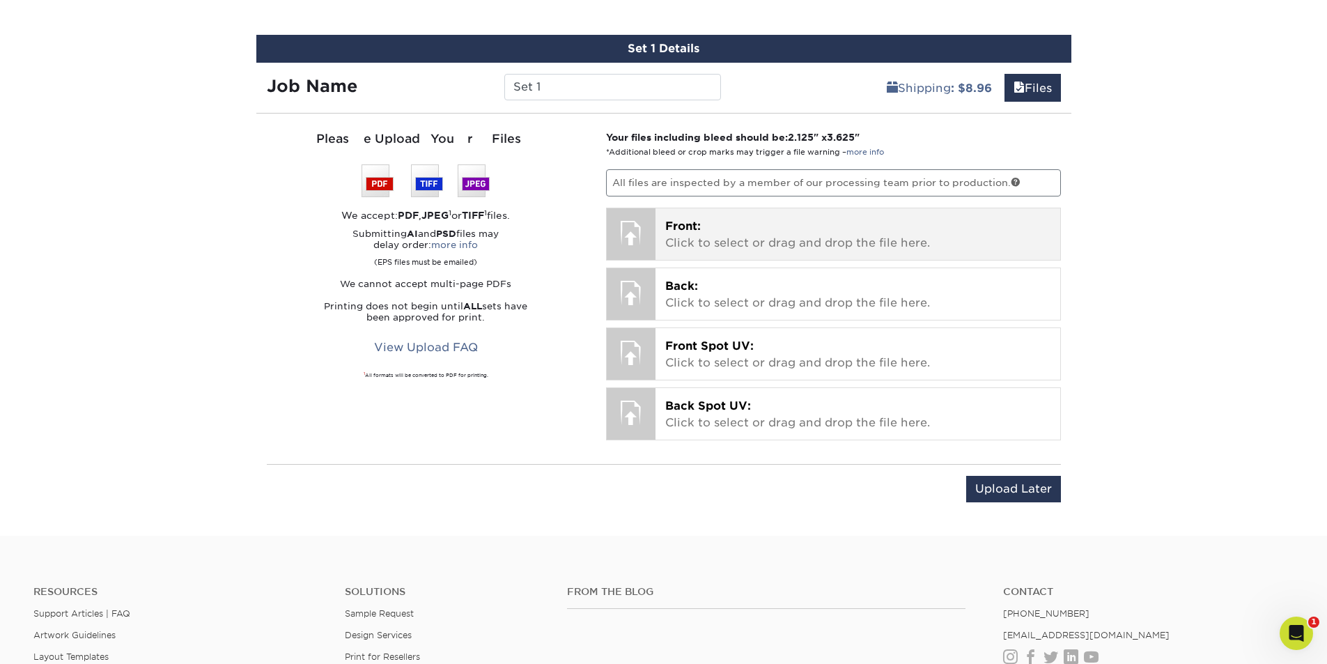
click at [751, 231] on p "Front: Click to select or drag and drop the file here." at bounding box center [857, 234] width 385 height 33
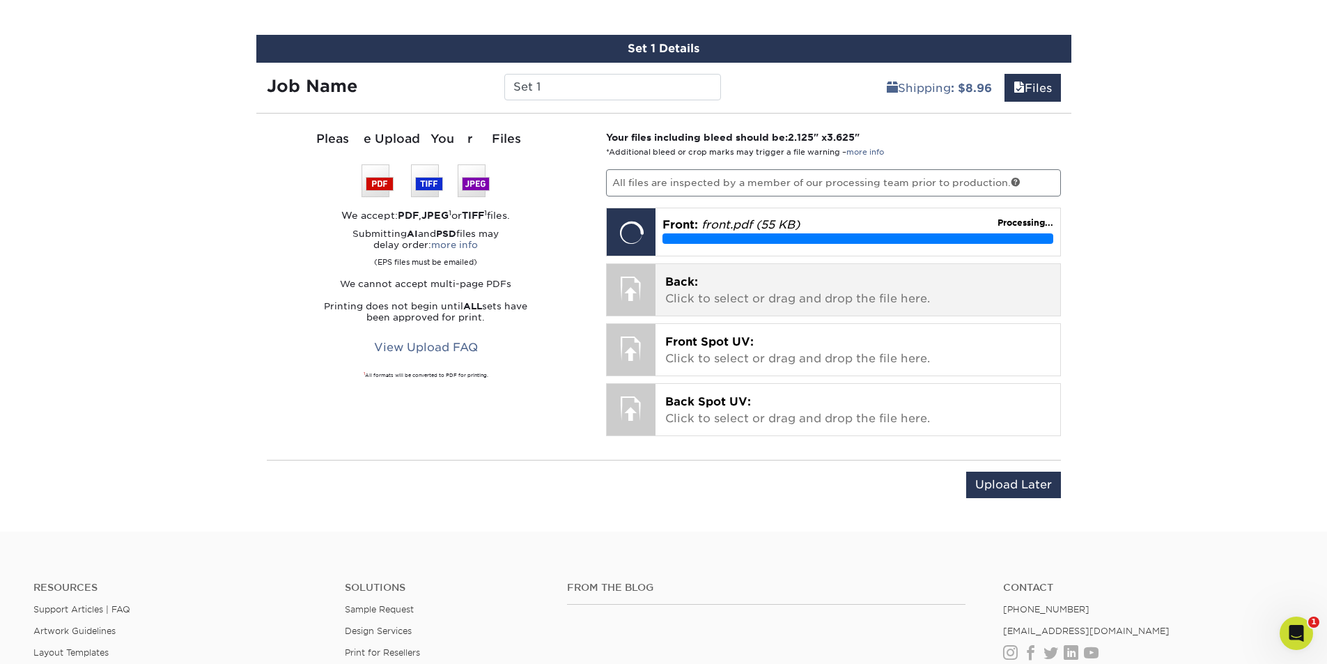
click at [712, 295] on p "Back: Click to select or drag and drop the file here." at bounding box center [857, 290] width 385 height 33
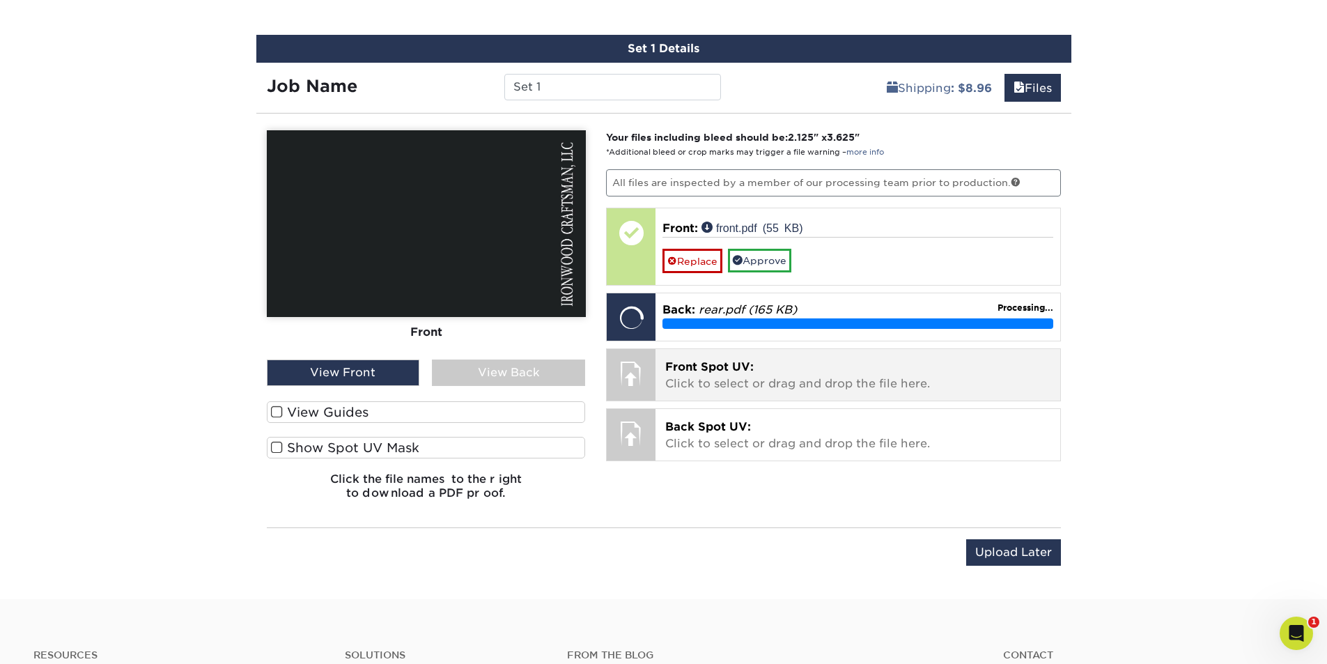
click at [708, 361] on span "Front Spot UV:" at bounding box center [709, 366] width 88 height 13
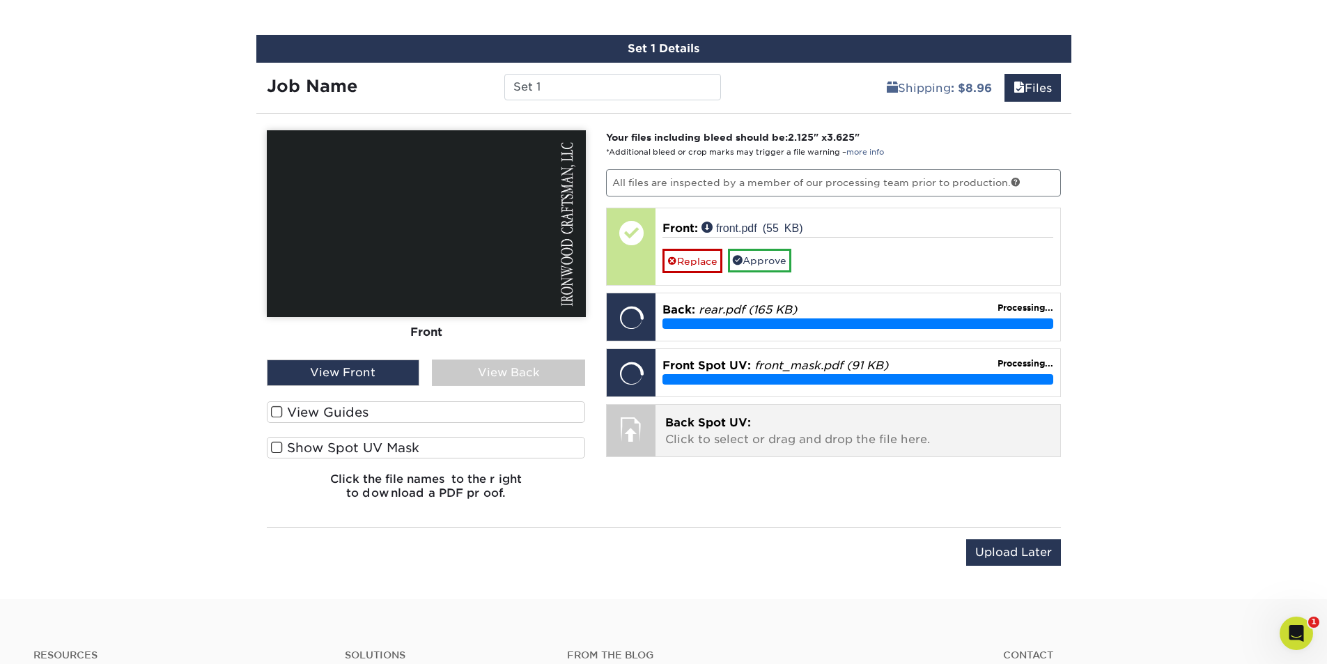
click at [726, 419] on span "Back Spot UV:" at bounding box center [708, 422] width 86 height 13
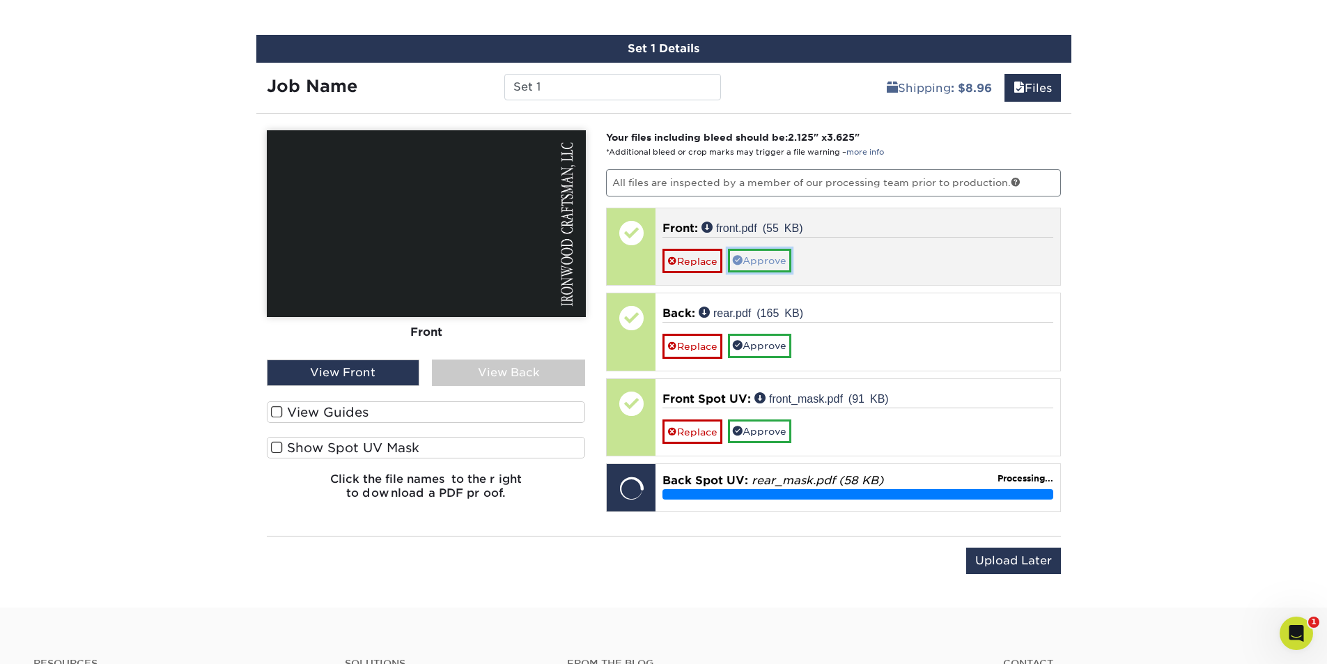
click at [742, 260] on span at bounding box center [738, 260] width 10 height 10
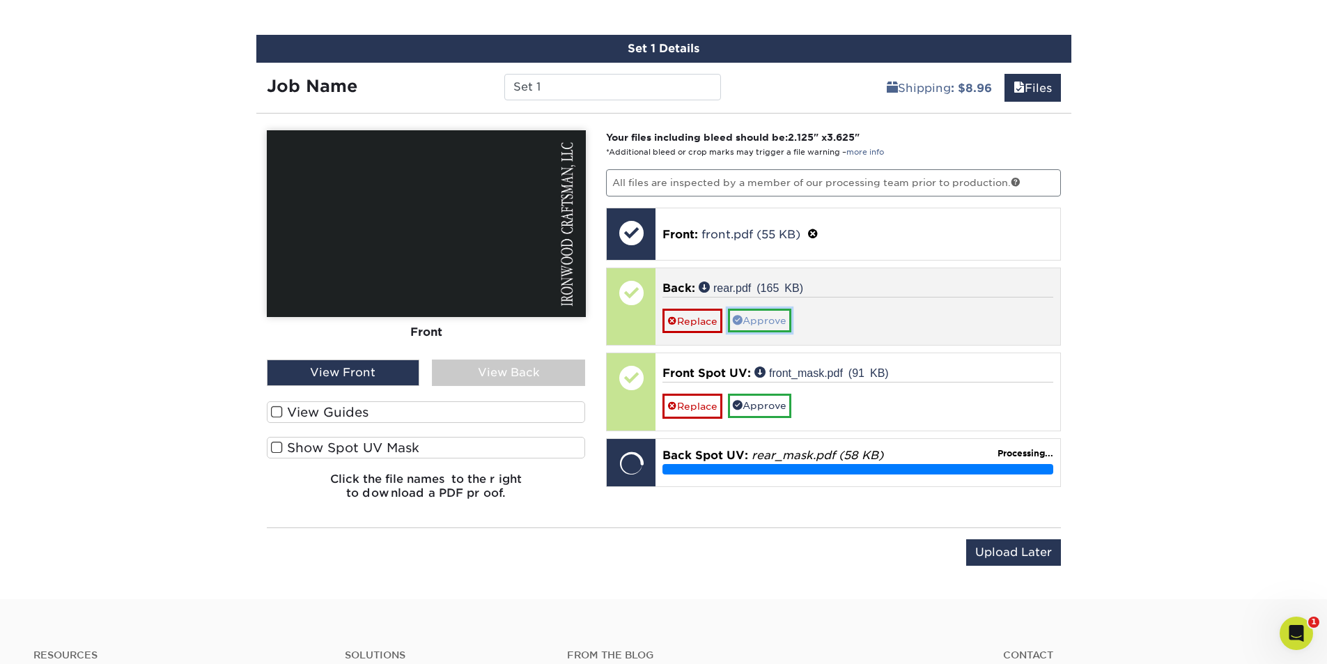
click at [745, 320] on link "Approve" at bounding box center [759, 321] width 63 height 24
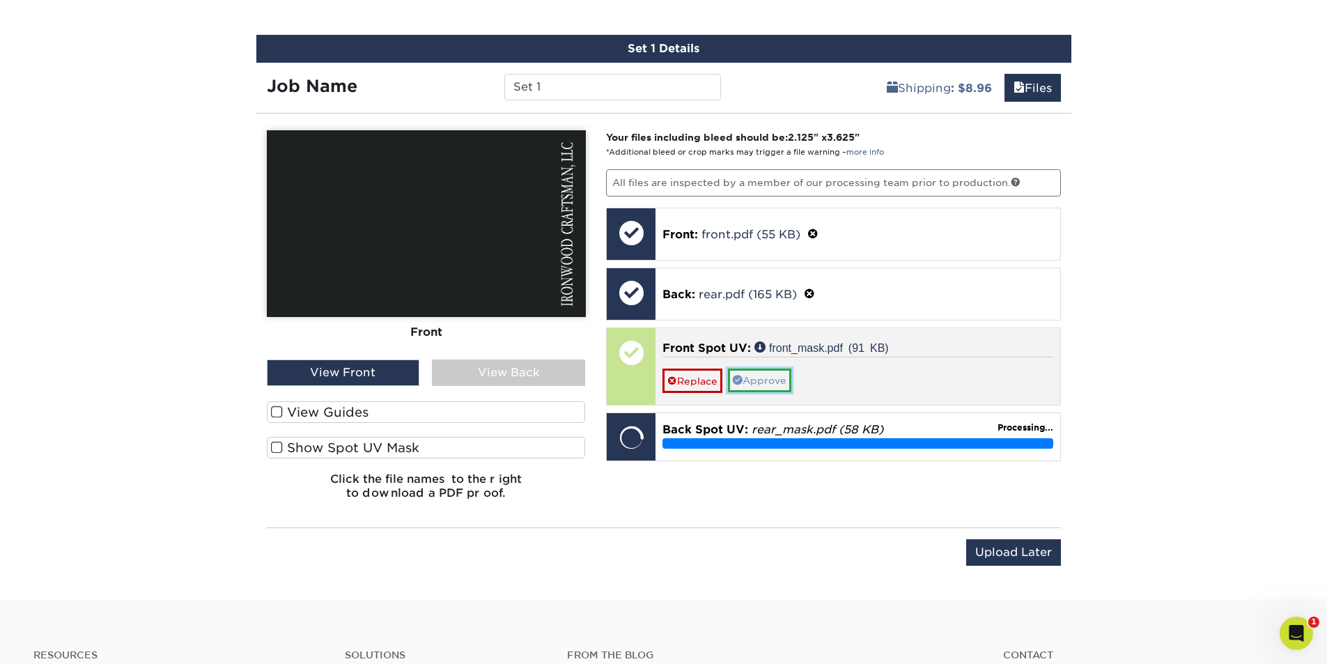
click at [751, 381] on link "Approve" at bounding box center [759, 380] width 63 height 24
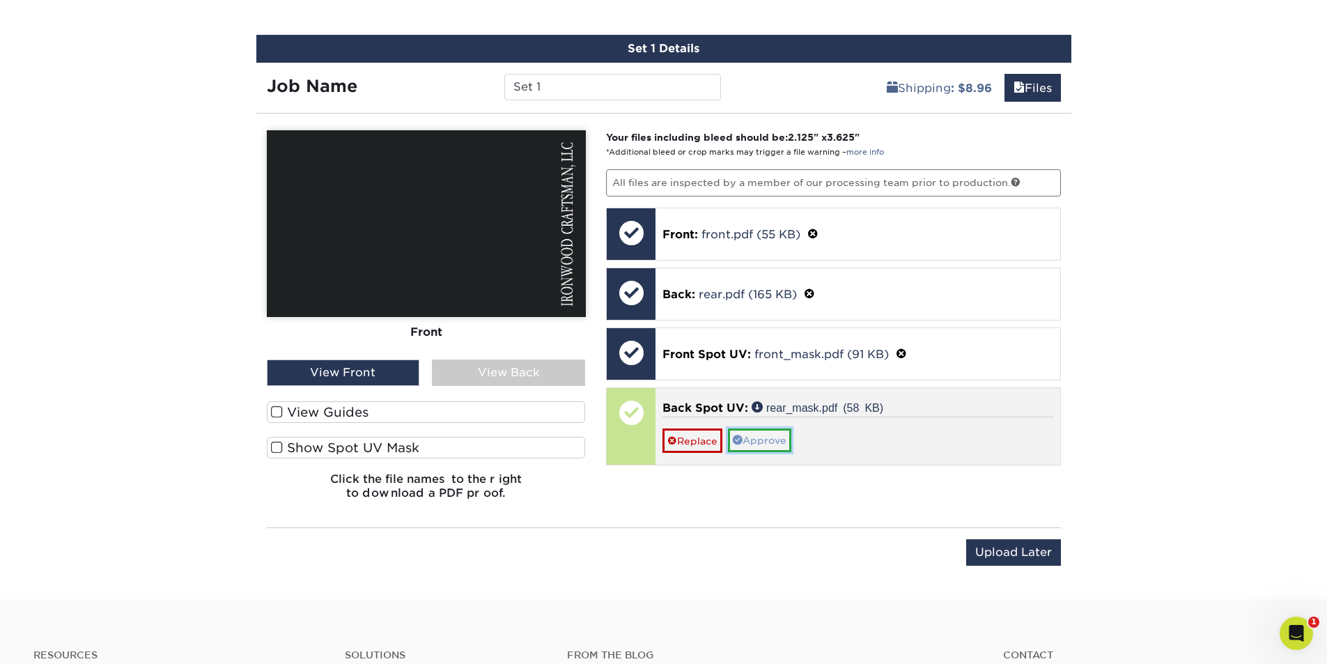
click at [762, 449] on link "Approve" at bounding box center [759, 440] width 63 height 24
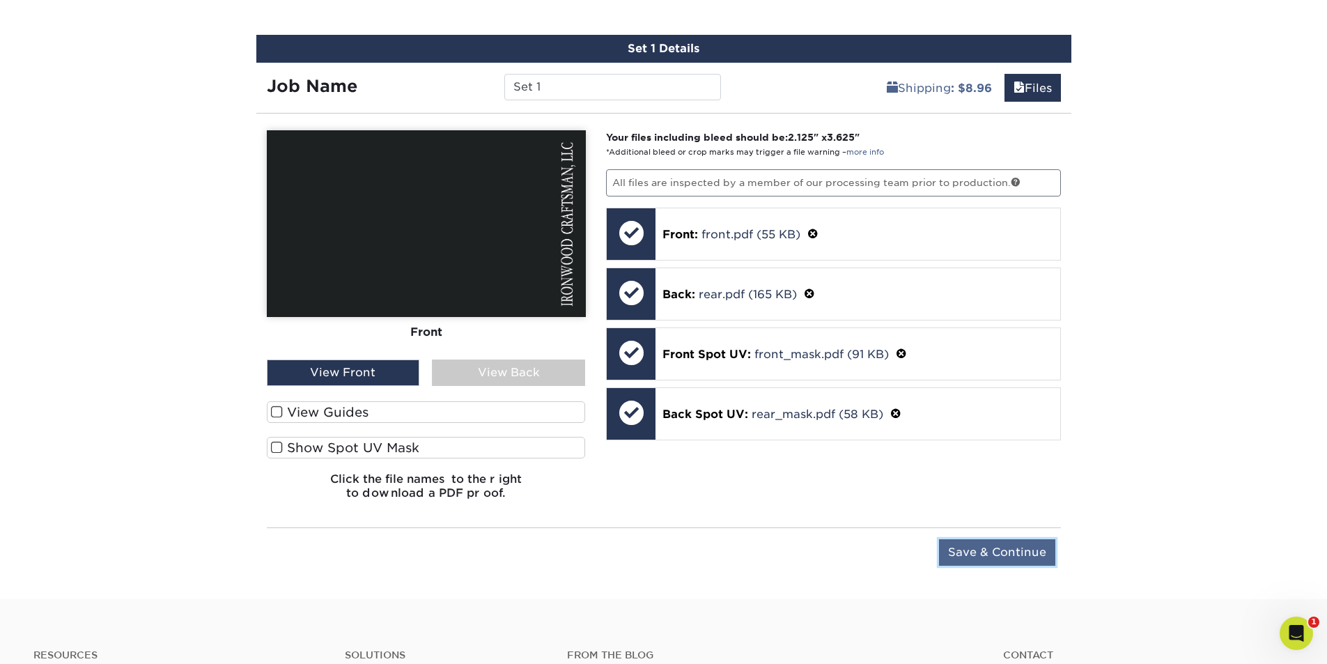
click at [989, 545] on input "Save & Continue" at bounding box center [997, 552] width 116 height 26
